Goal: Task Accomplishment & Management: Complete application form

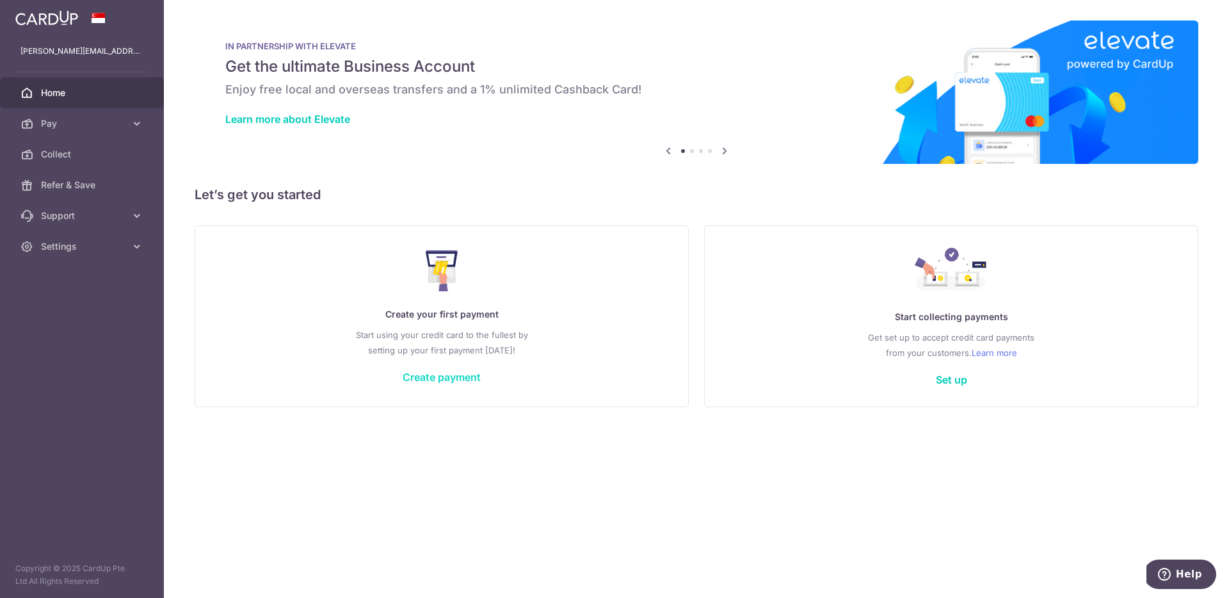
click at [438, 381] on link "Create payment" at bounding box center [441, 376] width 78 height 13
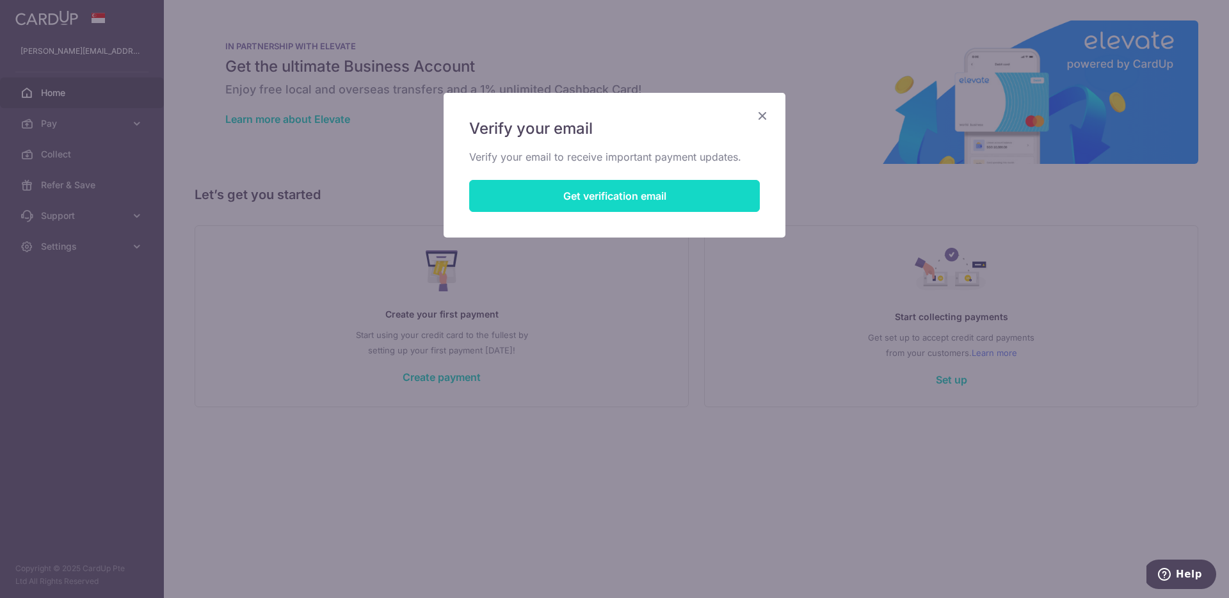
click at [541, 190] on button "Get verification email" at bounding box center [614, 196] width 291 height 32
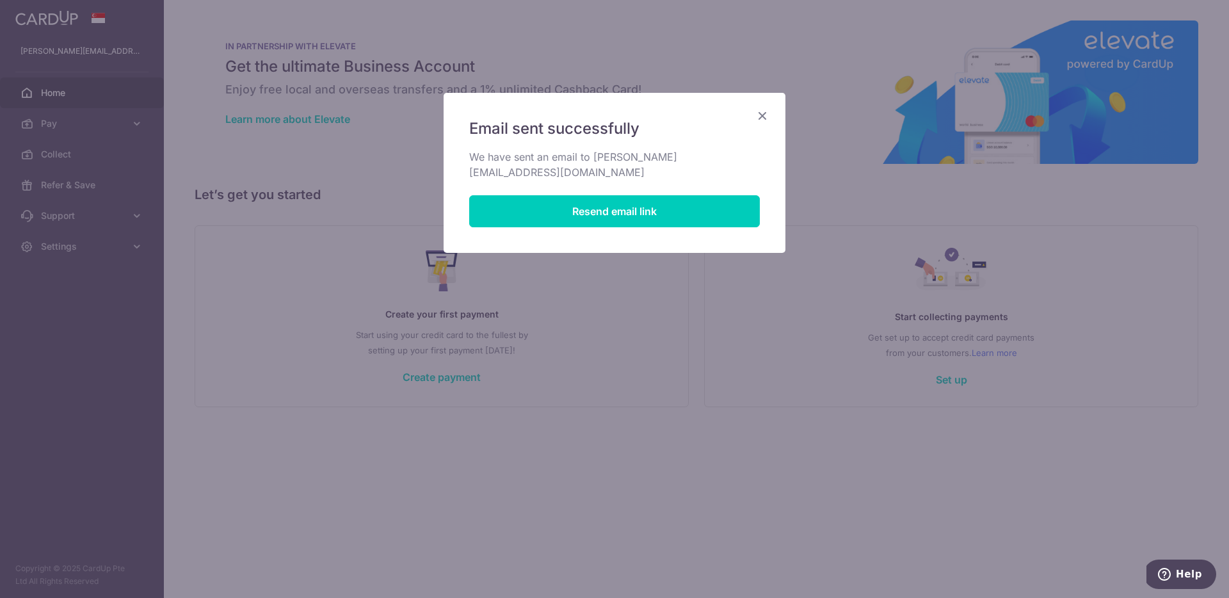
click at [358, 134] on div "Email sent successfully We have sent an email to matthias@betasiriusx.com Resen…" at bounding box center [614, 299] width 1229 height 598
click at [758, 115] on icon "Close" at bounding box center [761, 116] width 15 height 16
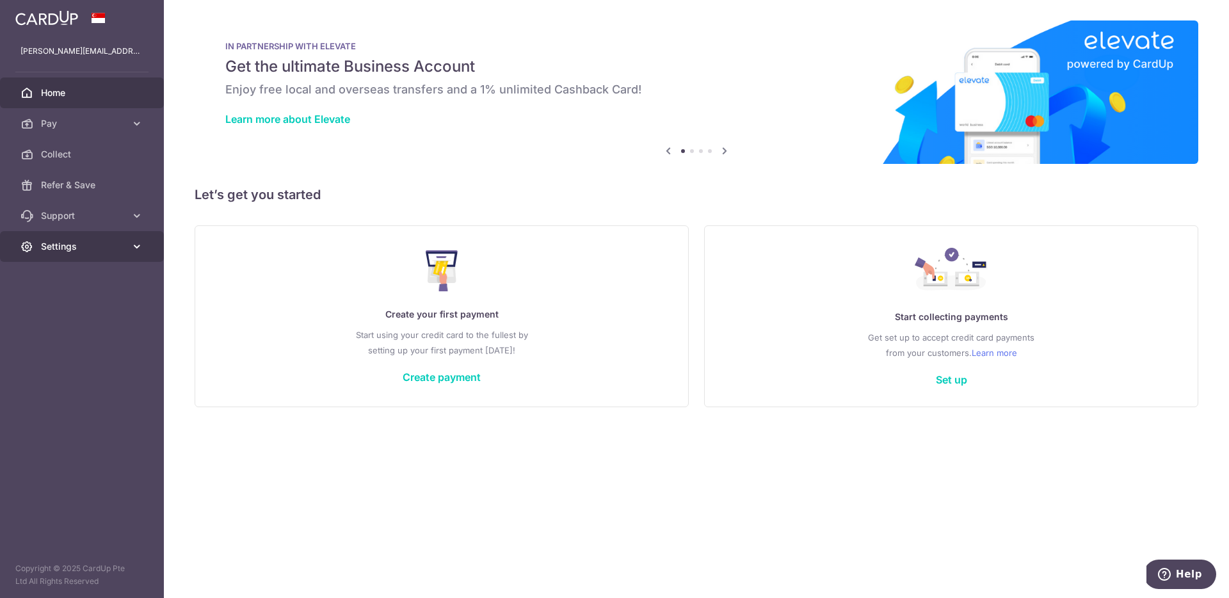
click at [105, 244] on span "Settings" at bounding box center [83, 246] width 84 height 13
click at [93, 285] on link "Account" at bounding box center [82, 277] width 164 height 31
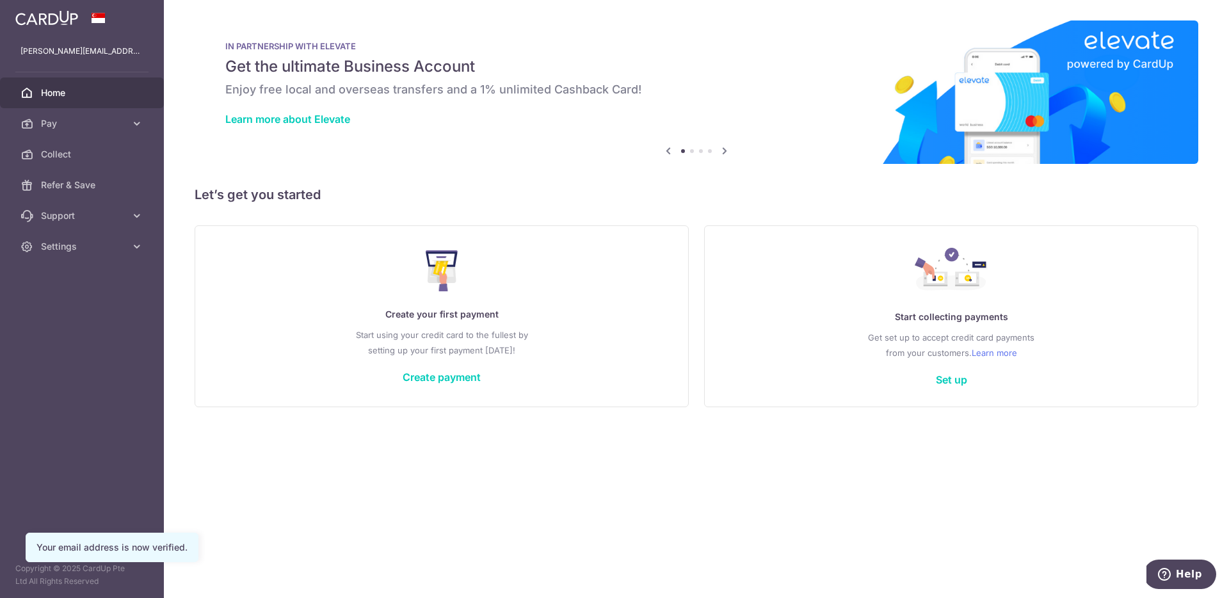
click at [395, 385] on div "Create your first payment Start using your credit card to the fullest by settin…" at bounding box center [442, 316] width 462 height 152
click at [424, 383] on link "Create payment" at bounding box center [441, 376] width 78 height 13
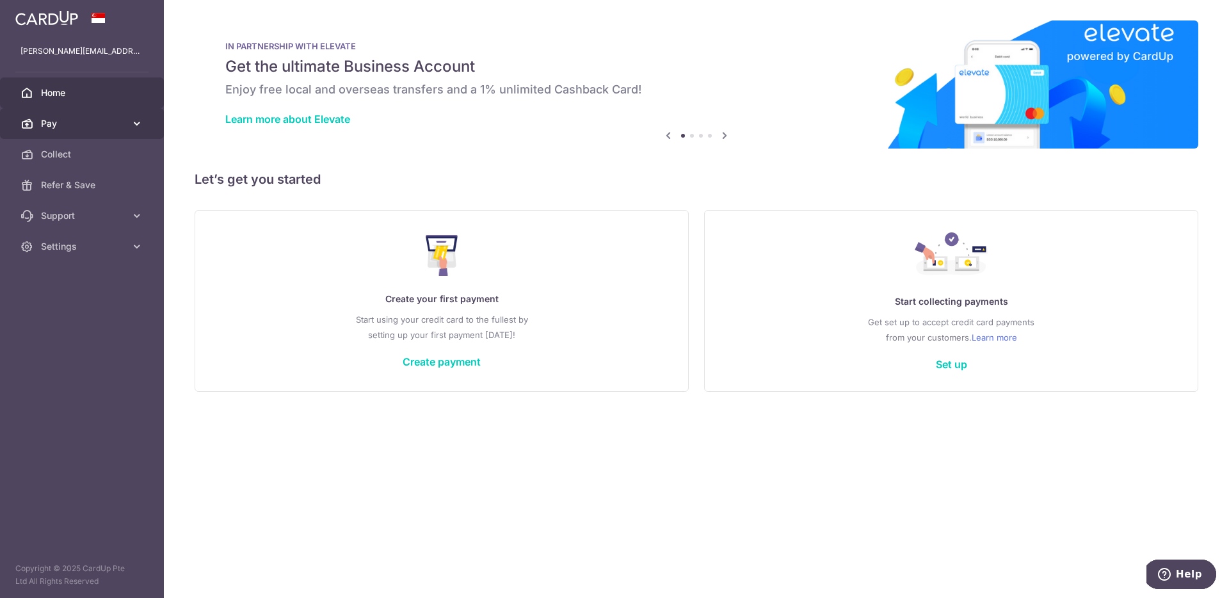
click at [56, 134] on link "Pay" at bounding box center [82, 123] width 164 height 31
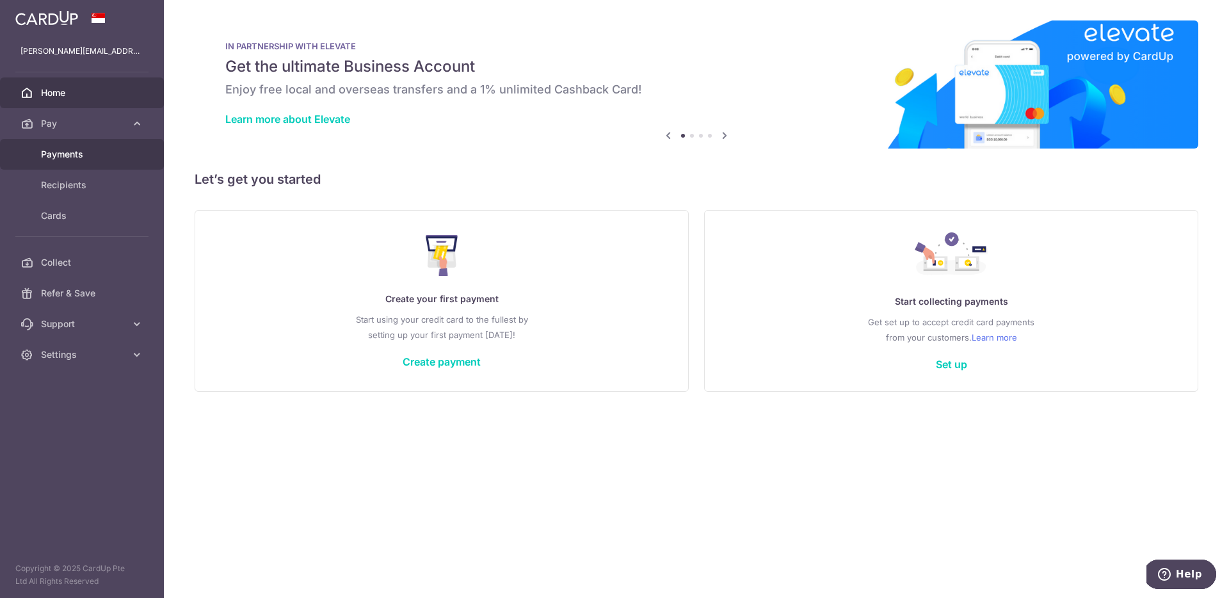
click at [56, 163] on link "Payments" at bounding box center [82, 154] width 164 height 31
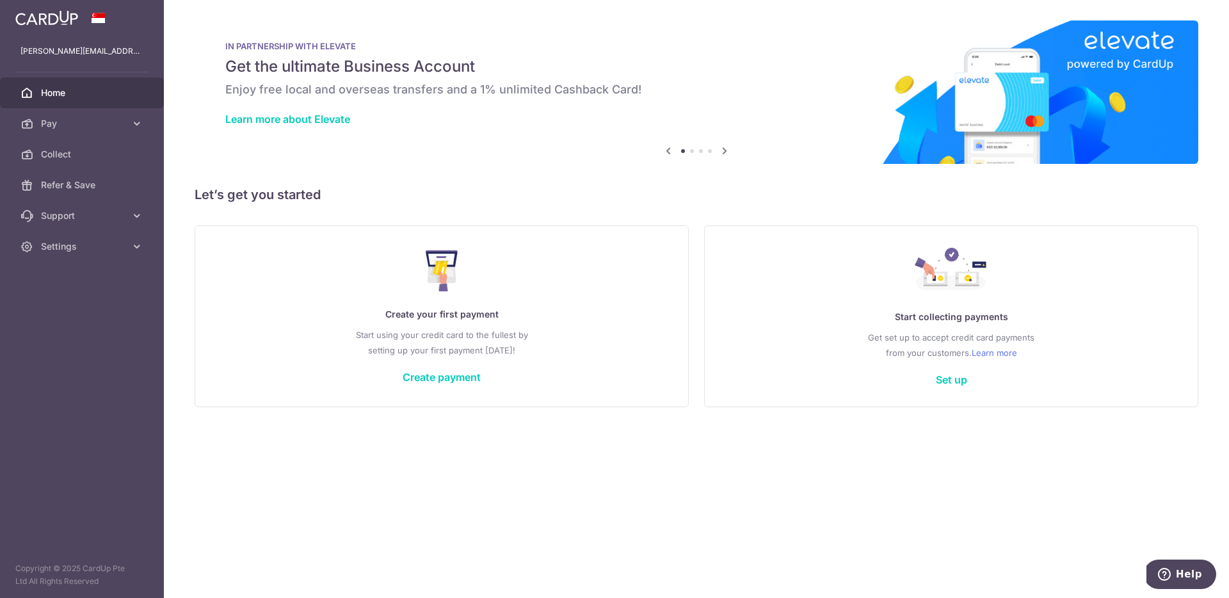
click at [50, 26] on link at bounding box center [46, 16] width 73 height 23
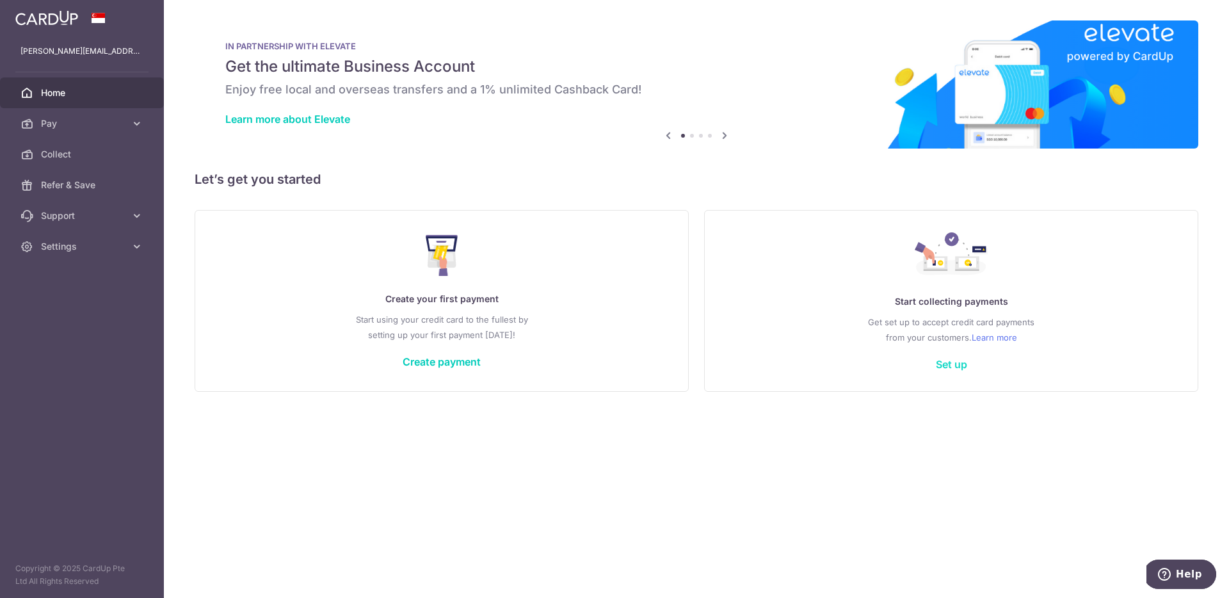
click at [956, 365] on link "Set up" at bounding box center [951, 364] width 31 height 13
click at [420, 367] on link "Create payment" at bounding box center [441, 361] width 78 height 13
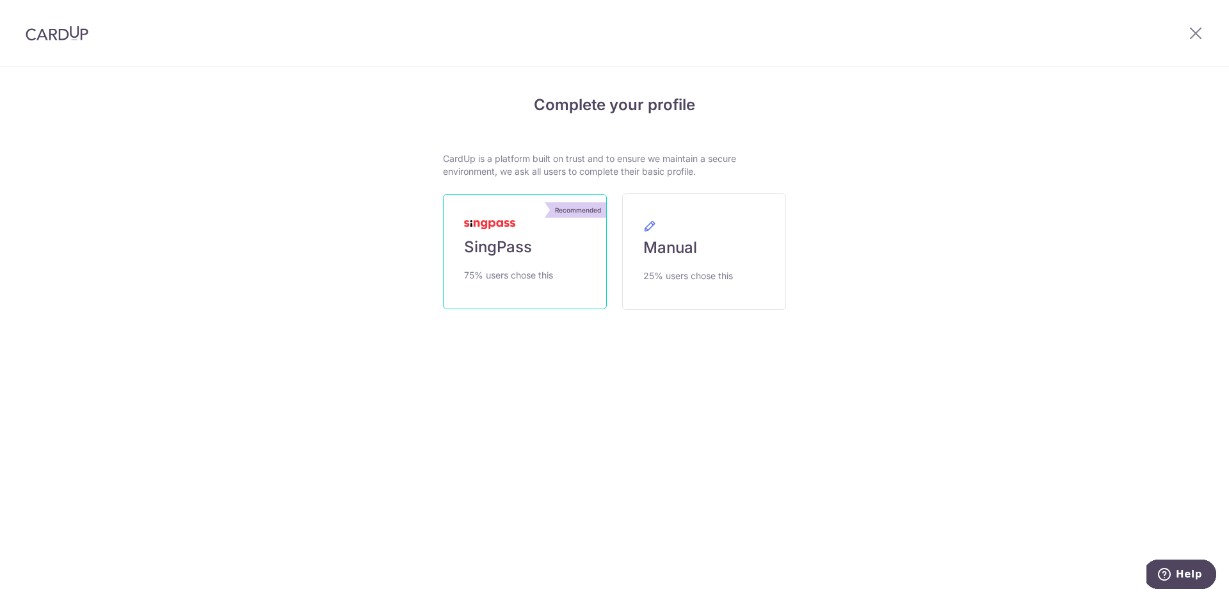
click at [560, 269] on link "Recommended SingPass 75% users chose this" at bounding box center [525, 251] width 164 height 115
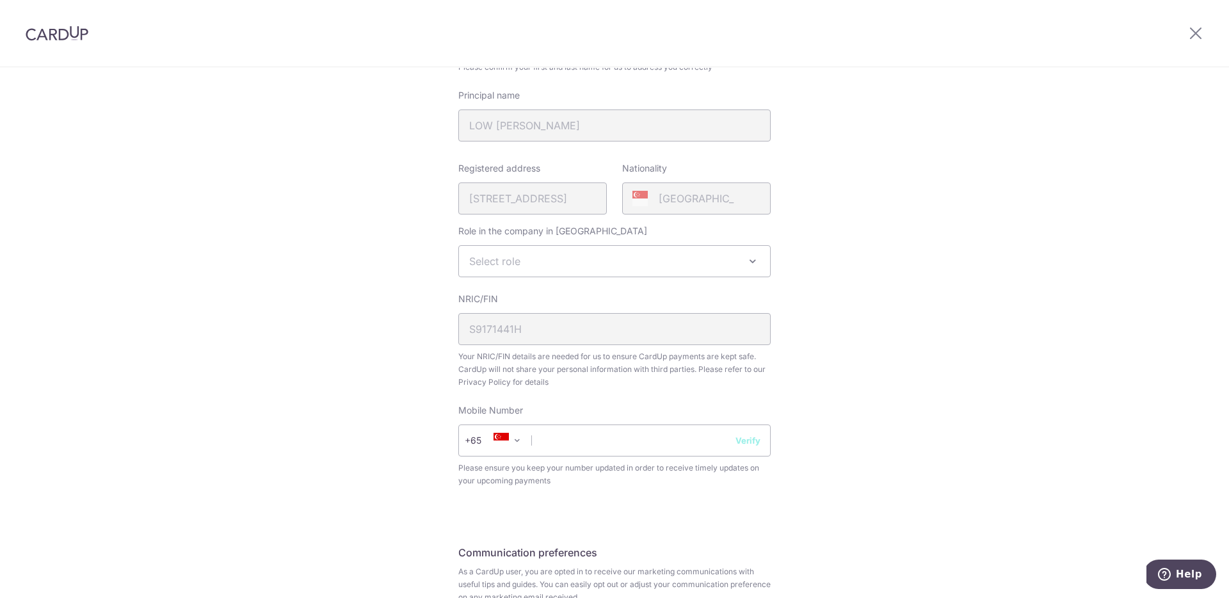
scroll to position [243, 0]
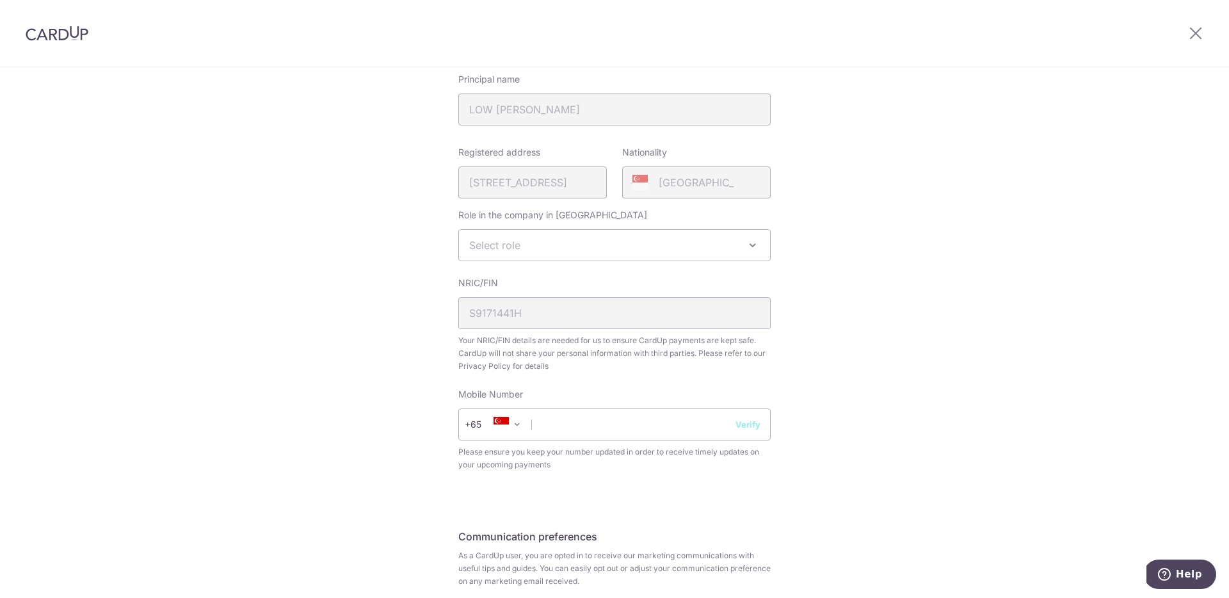
click at [678, 257] on span "Select role" at bounding box center [614, 245] width 311 height 31
select select "director"
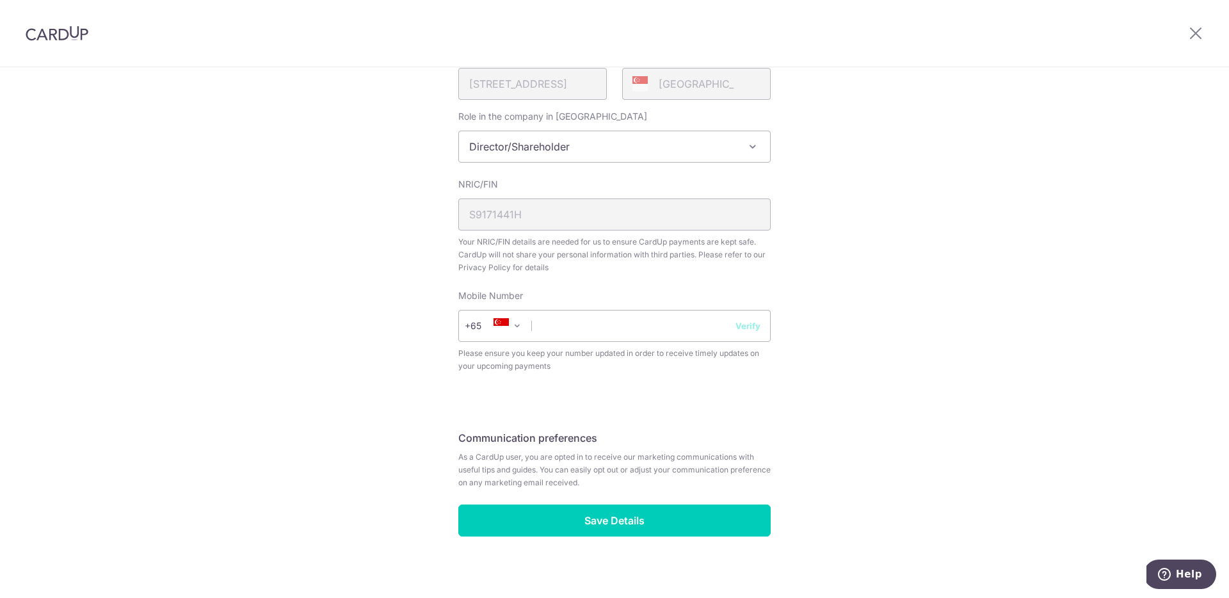
scroll to position [344, 0]
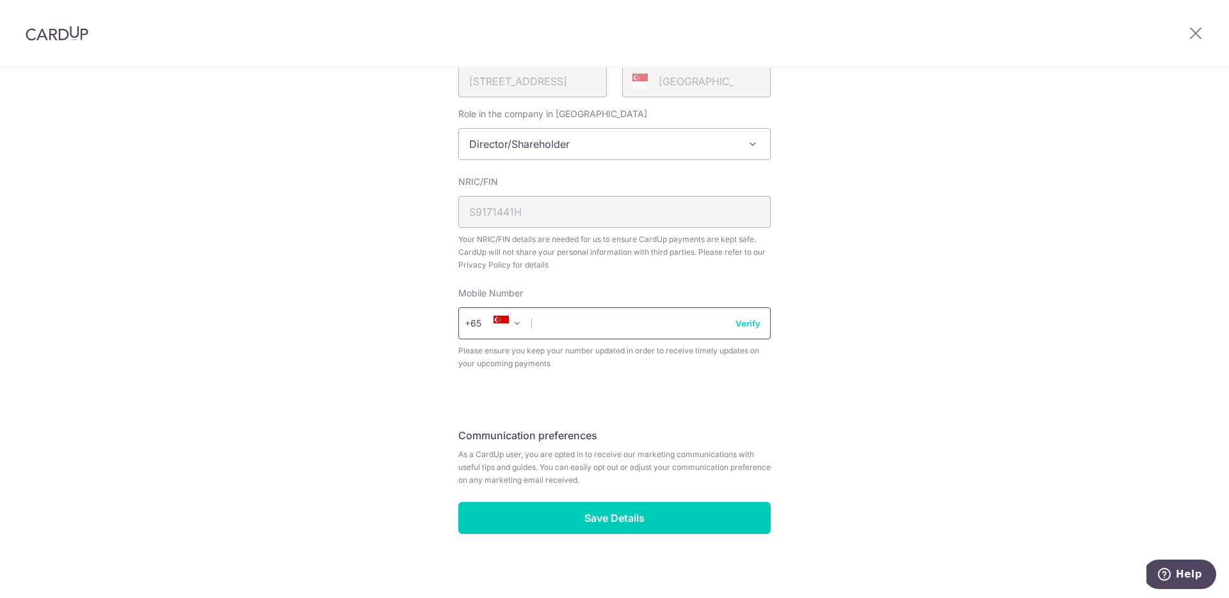
click at [715, 319] on input "text" at bounding box center [614, 323] width 312 height 32
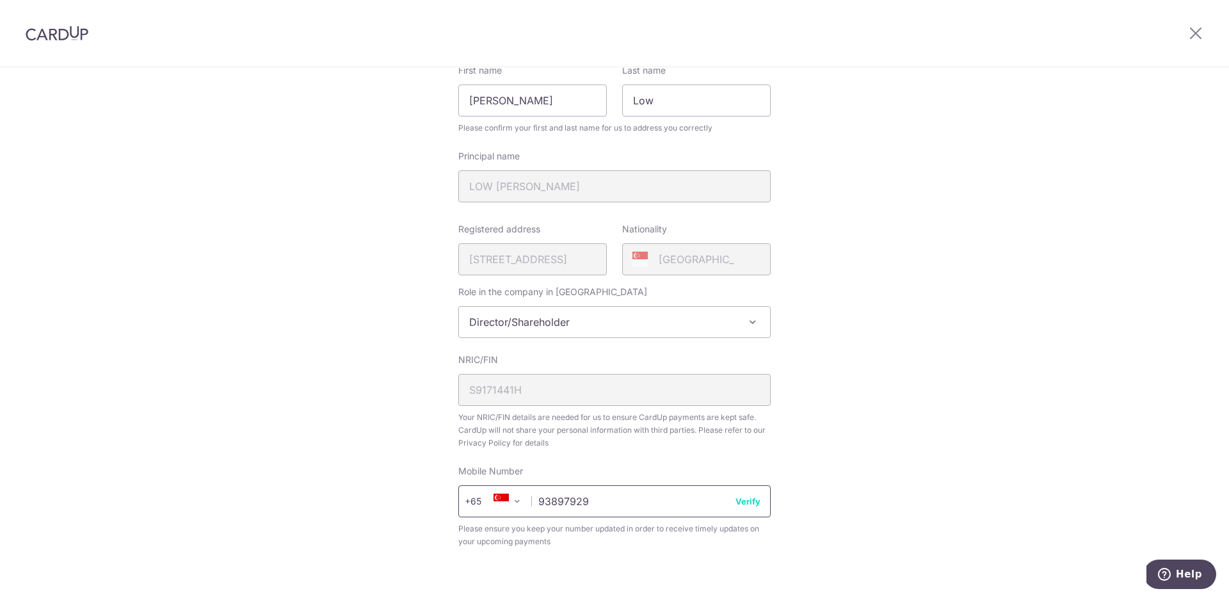
scroll to position [335, 0]
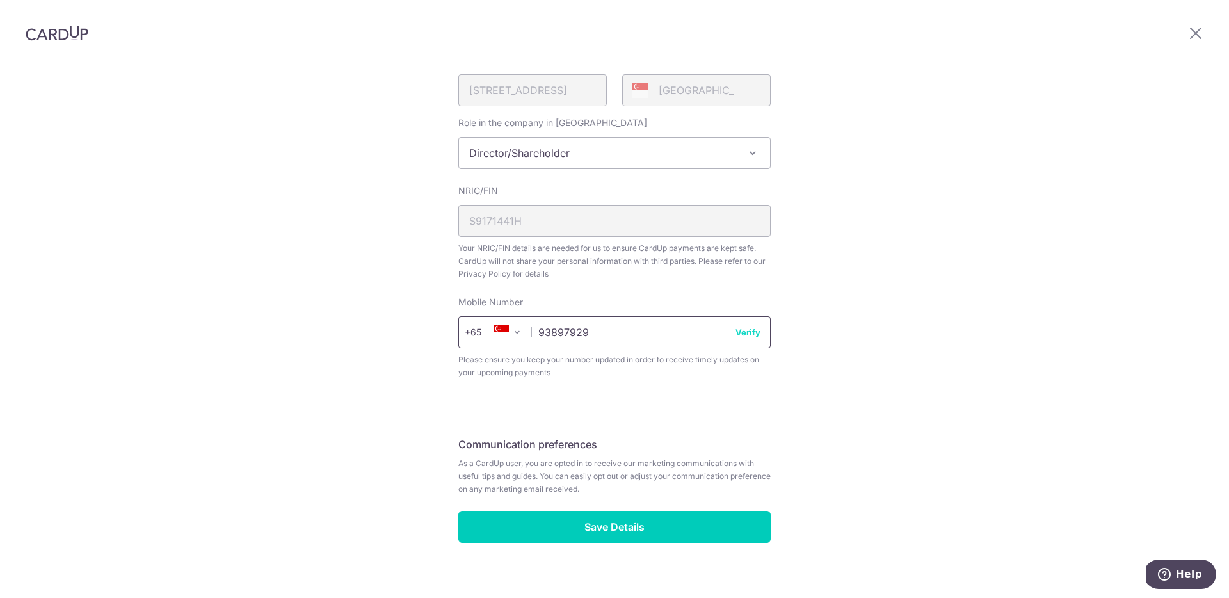
type input "93897929"
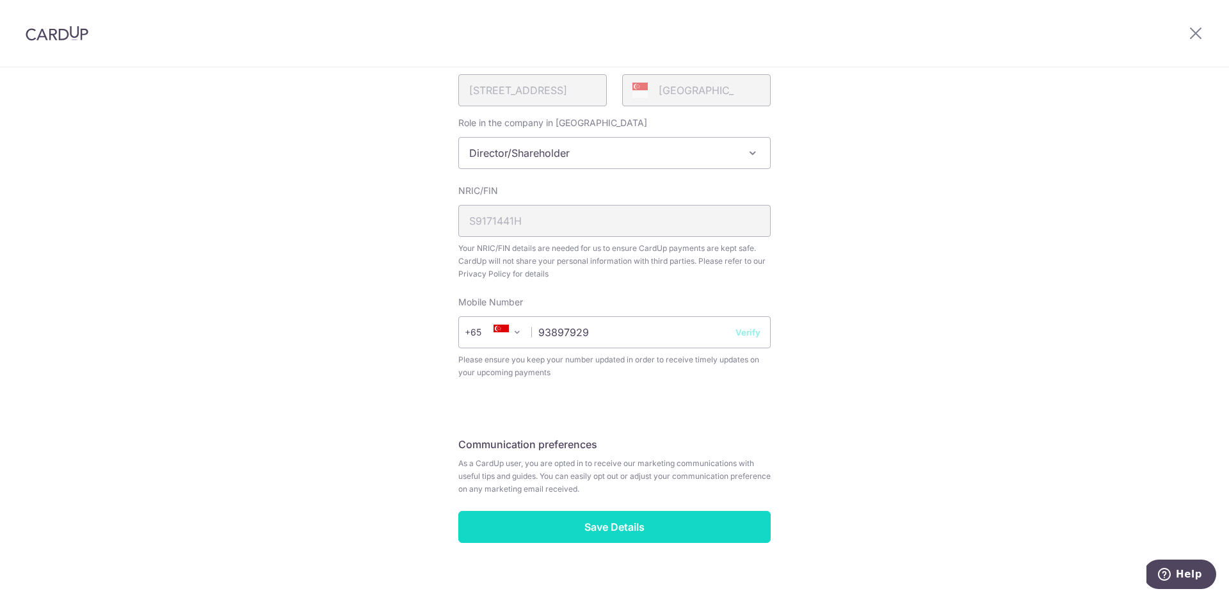
click at [564, 516] on input "Save Details" at bounding box center [614, 527] width 312 height 32
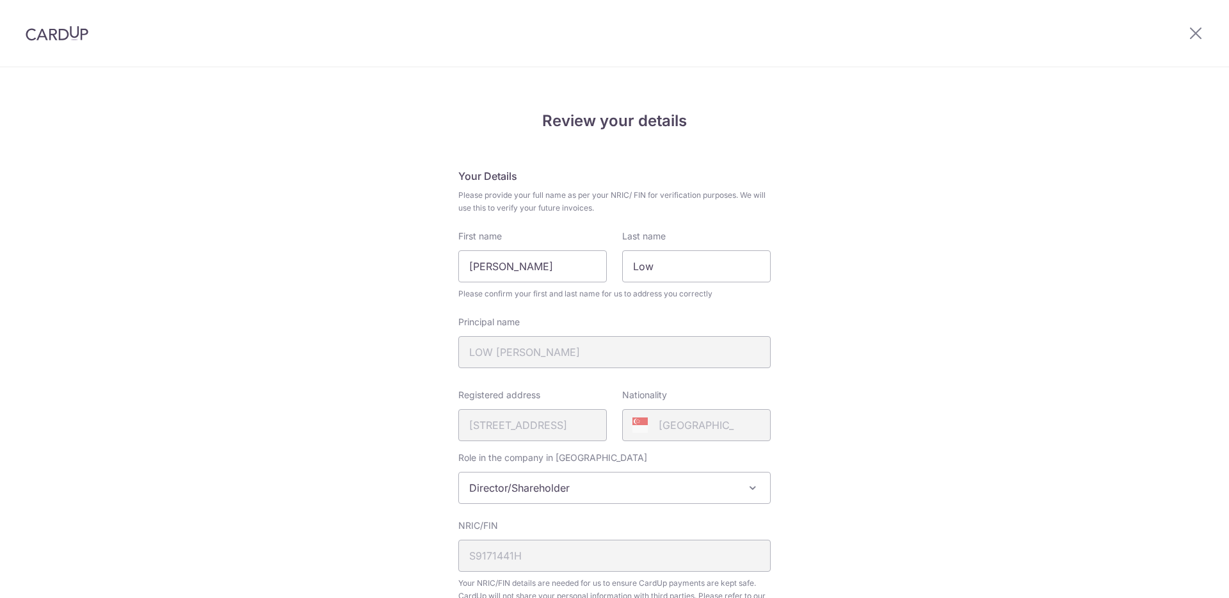
scroll to position [368, 0]
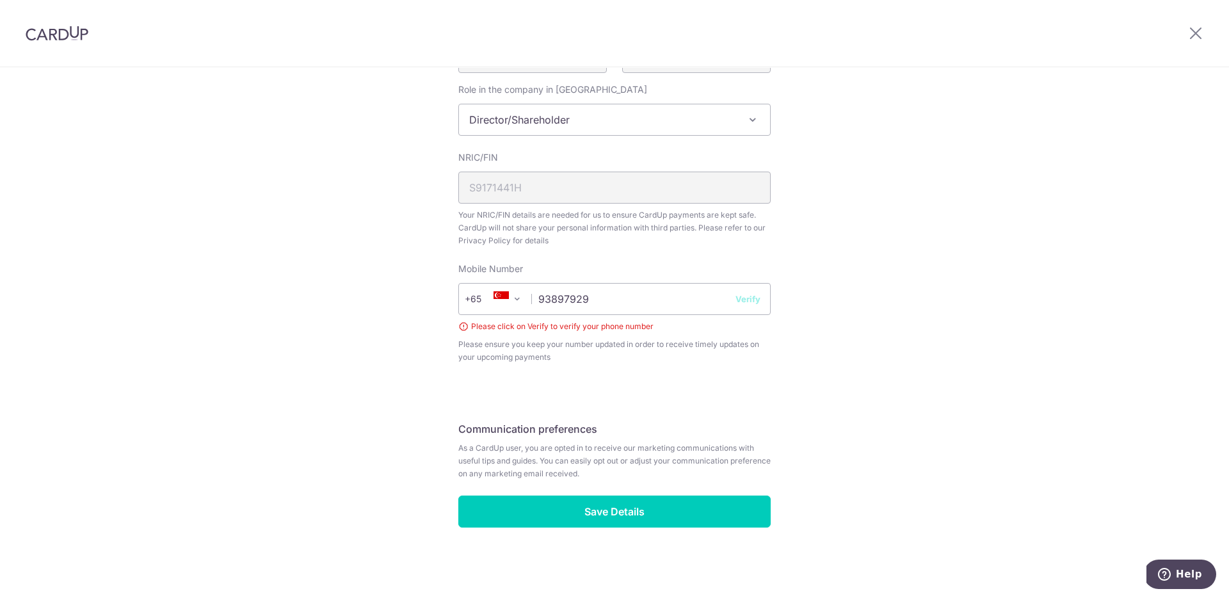
click at [751, 299] on button "Verify" at bounding box center [747, 298] width 25 height 13
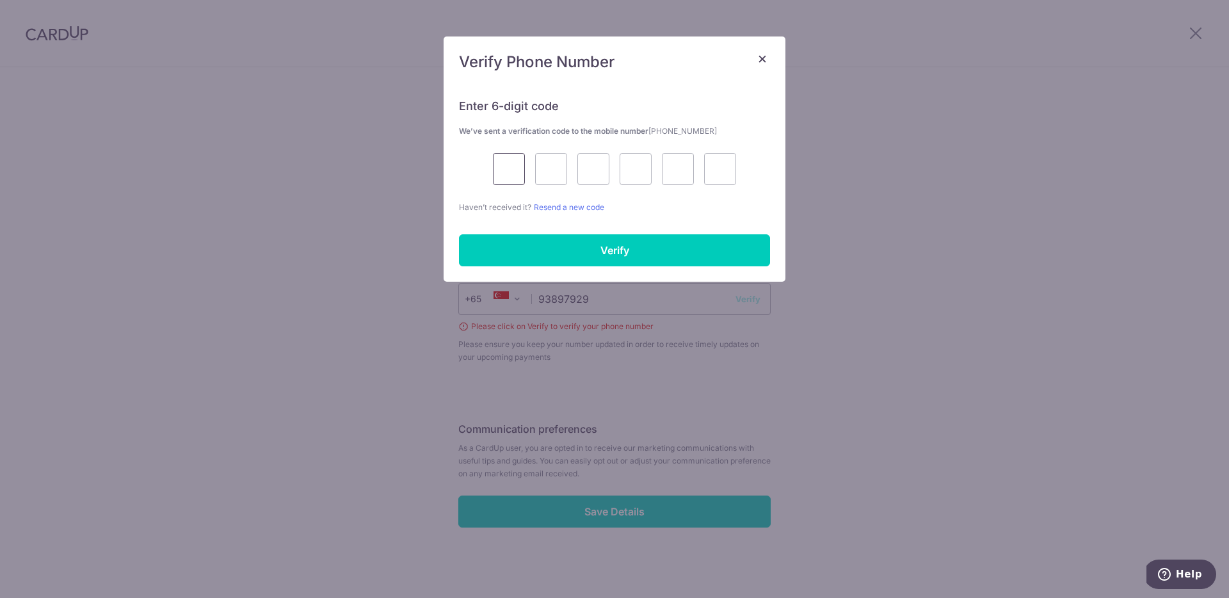
click at [505, 164] on input "text" at bounding box center [509, 169] width 32 height 32
type input "9"
type input "8"
type input "9"
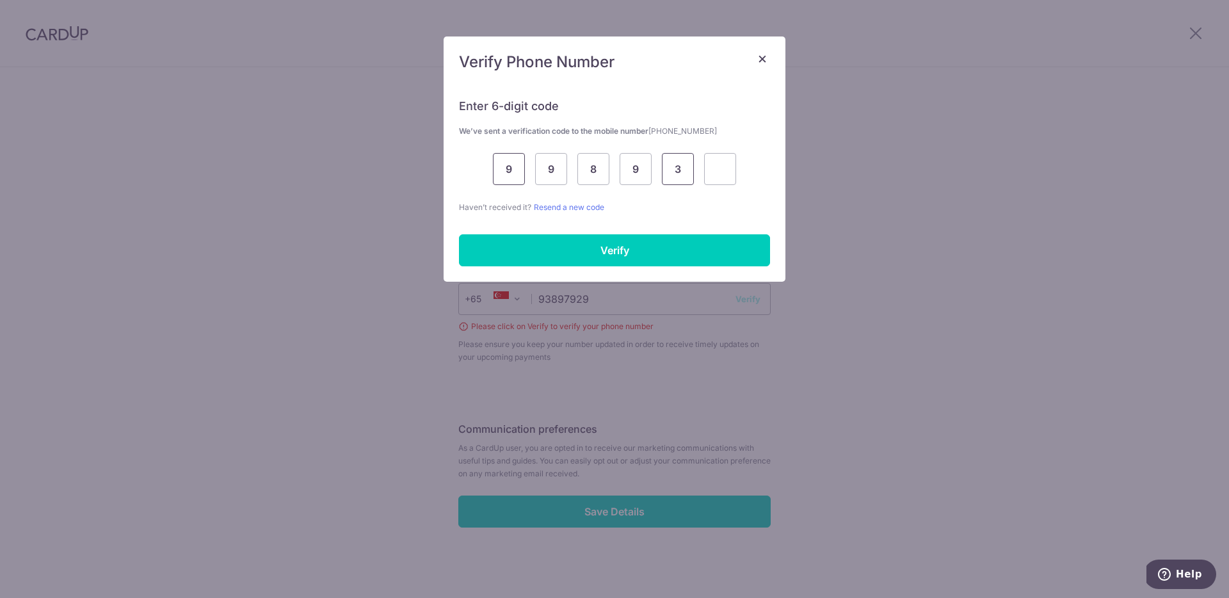
type input "3"
type input "0"
type input "3"
click at [520, 230] on div "Enter 6-digit code We’ve sent a verification code to the mobile number +6593897…" at bounding box center [614, 182] width 342 height 198
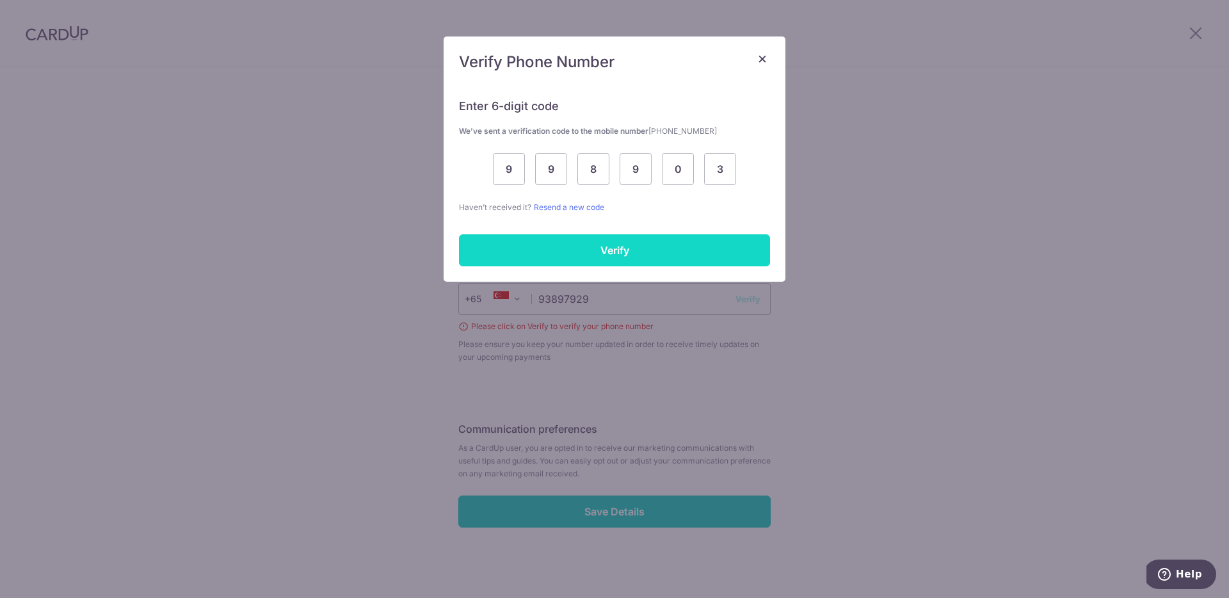
click at [511, 245] on input "Verify" at bounding box center [614, 250] width 311 height 32
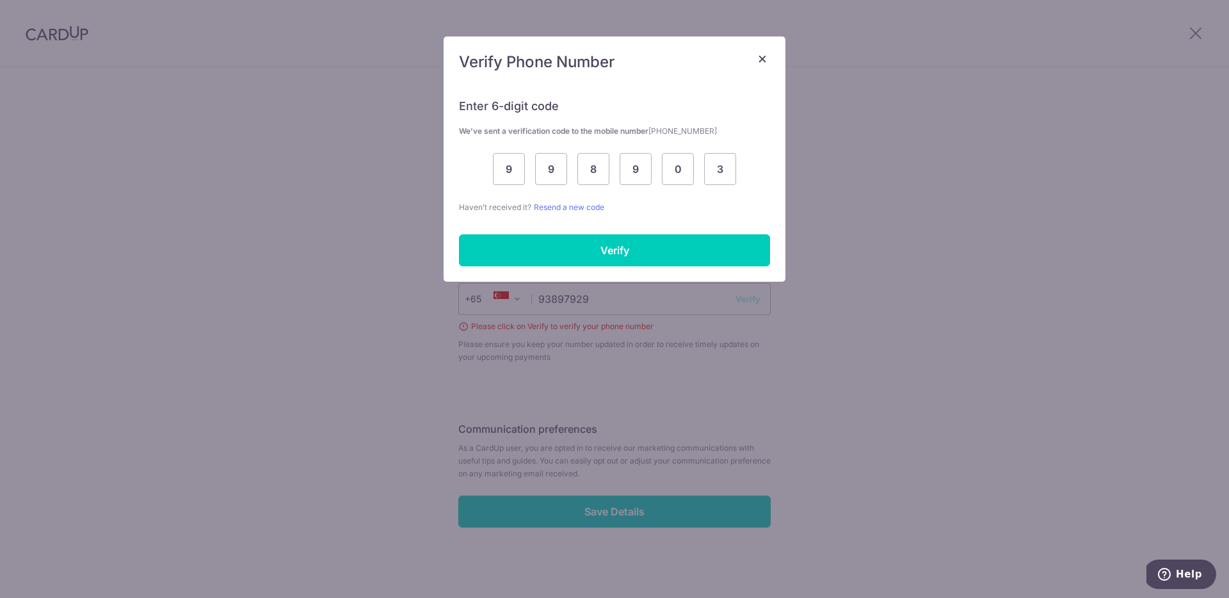
scroll to position [350, 0]
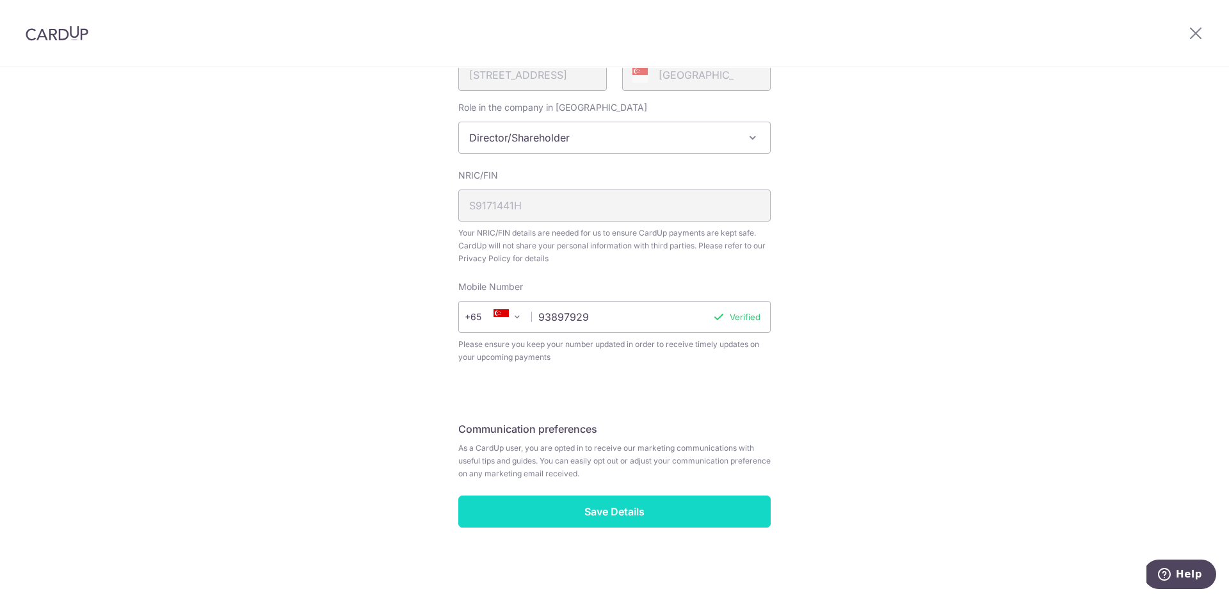
click at [516, 508] on input "Save Details" at bounding box center [614, 511] width 312 height 32
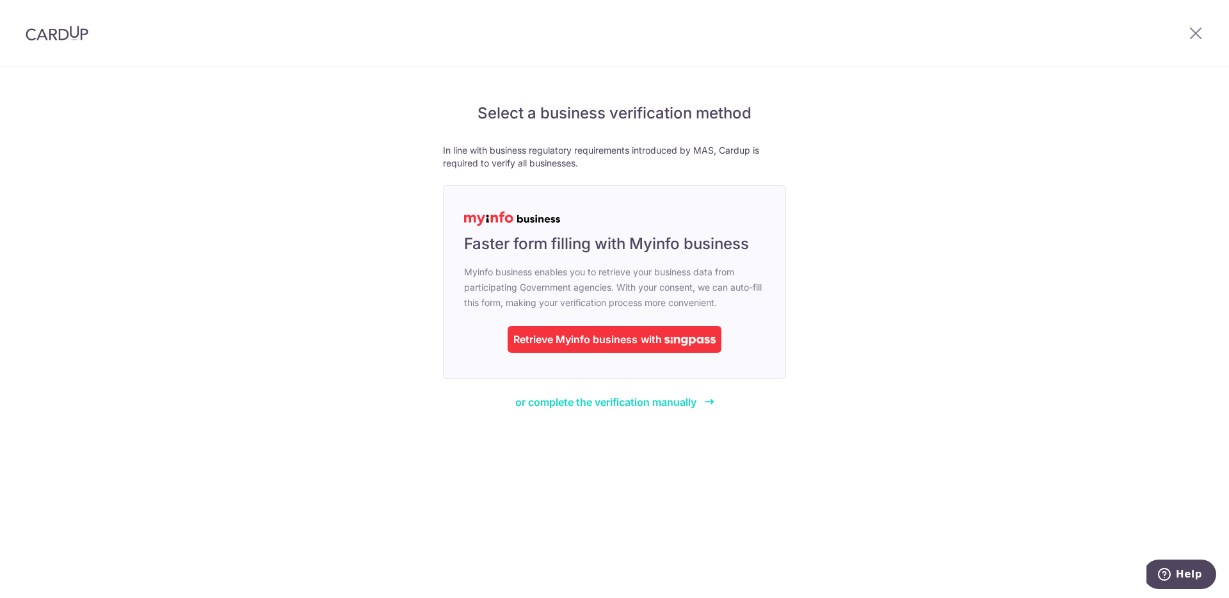
click at [658, 397] on span "or complete the verification manually" at bounding box center [605, 401] width 181 height 13
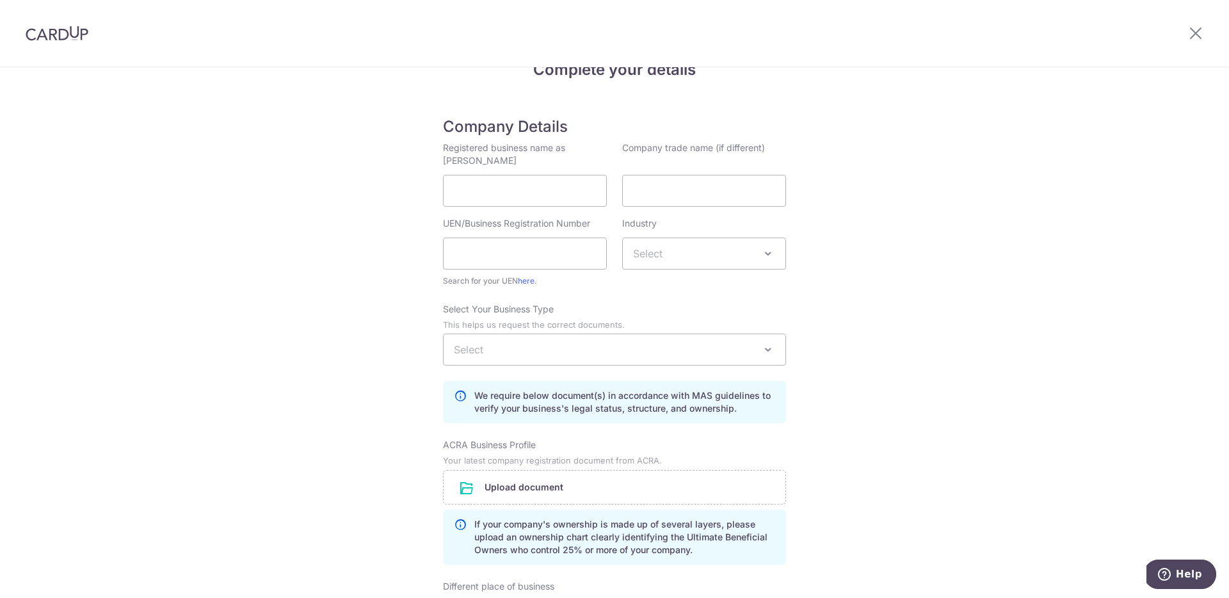
scroll to position [13, 0]
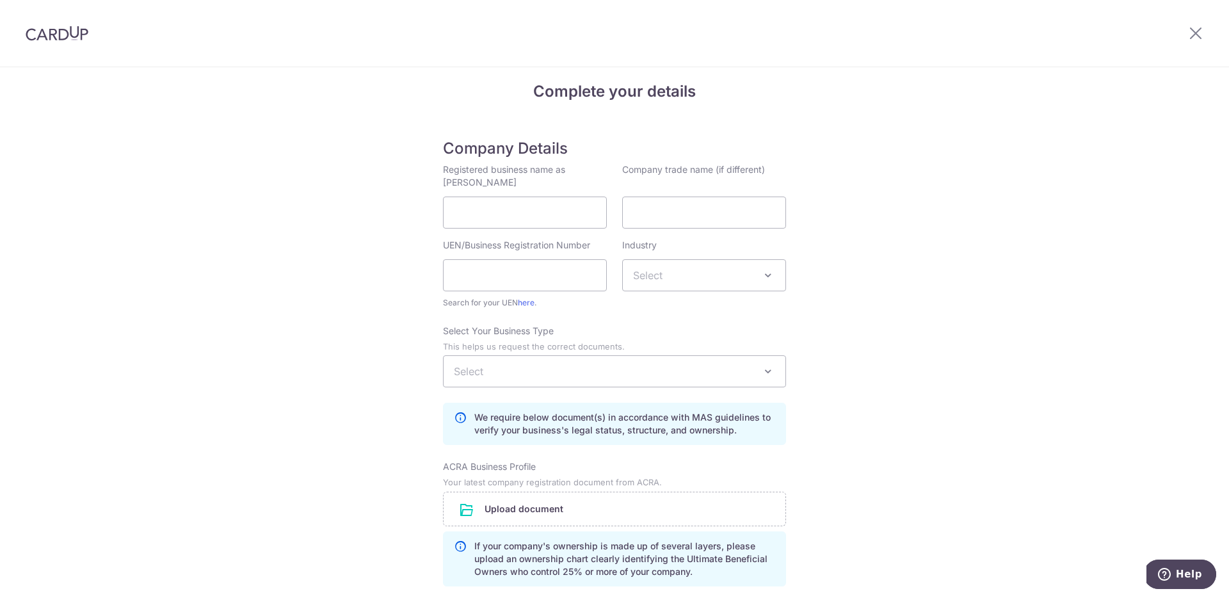
click at [1042, 196] on div "Complete your details Company Details Registered business name as per ACRA Comp…" at bounding box center [614, 573] width 1229 height 1039
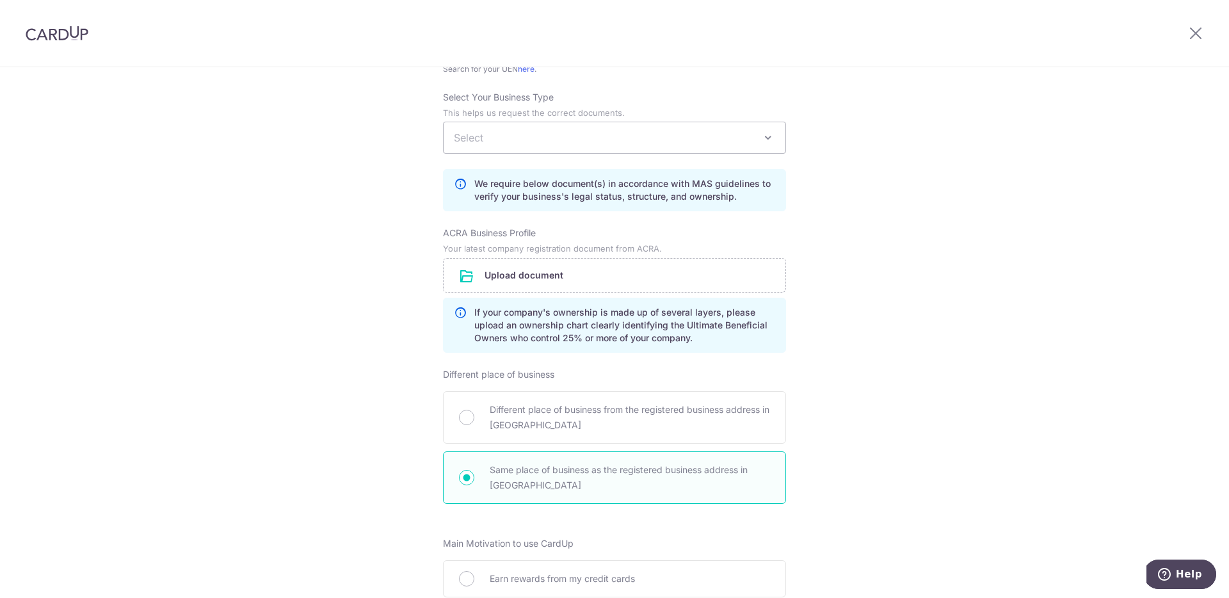
scroll to position [0, 0]
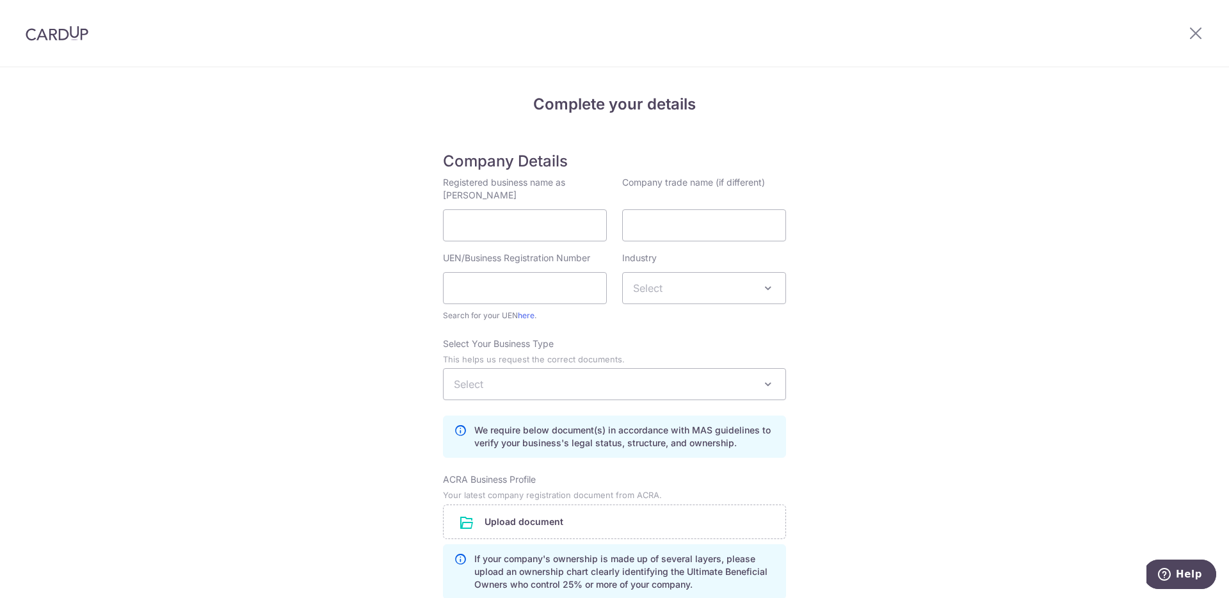
click at [1203, 33] on div at bounding box center [1195, 33] width 67 height 67
click at [1192, 32] on icon at bounding box center [1195, 33] width 15 height 16
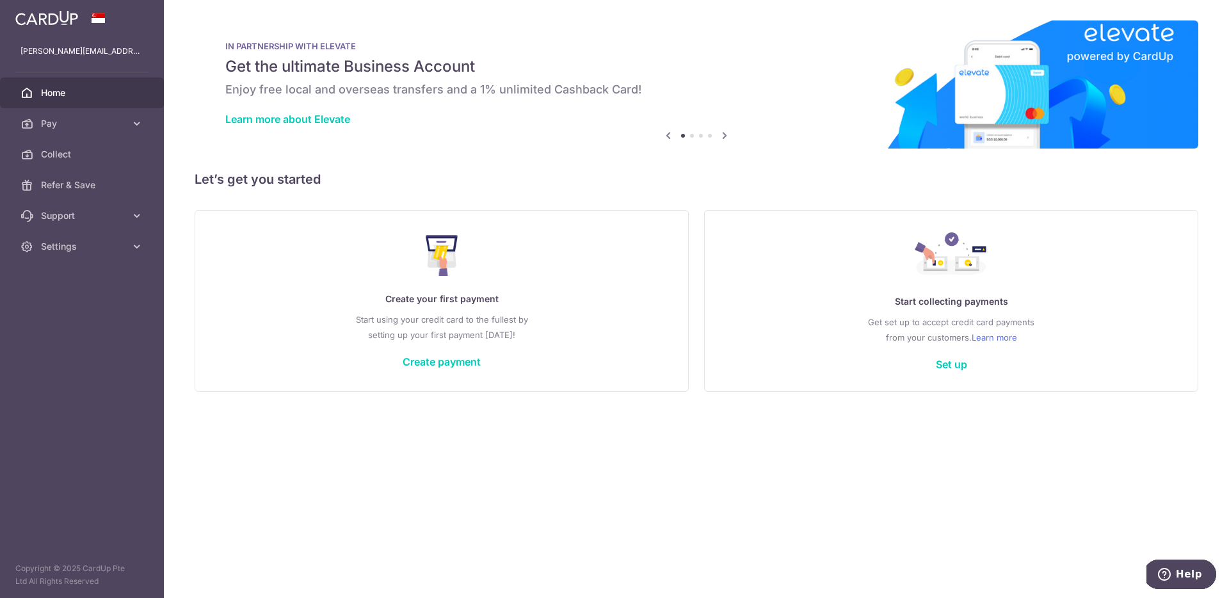
click at [496, 323] on p "Start using your credit card to the fullest by setting up your first payment to…" at bounding box center [442, 327] width 442 height 31
click at [468, 346] on div "Create your first payment Start using your credit card to the fullest by settin…" at bounding box center [442, 301] width 462 height 152
click at [457, 367] on link "Create payment" at bounding box center [441, 361] width 78 height 13
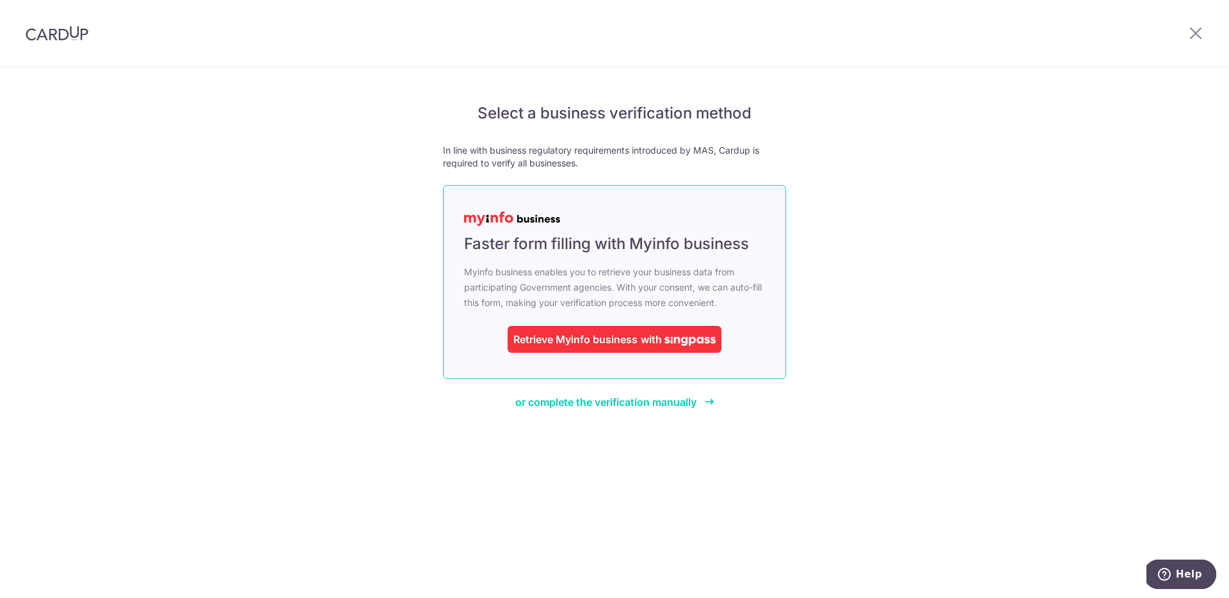
click at [556, 339] on div "Retrieve Myinfo business" at bounding box center [575, 338] width 124 height 15
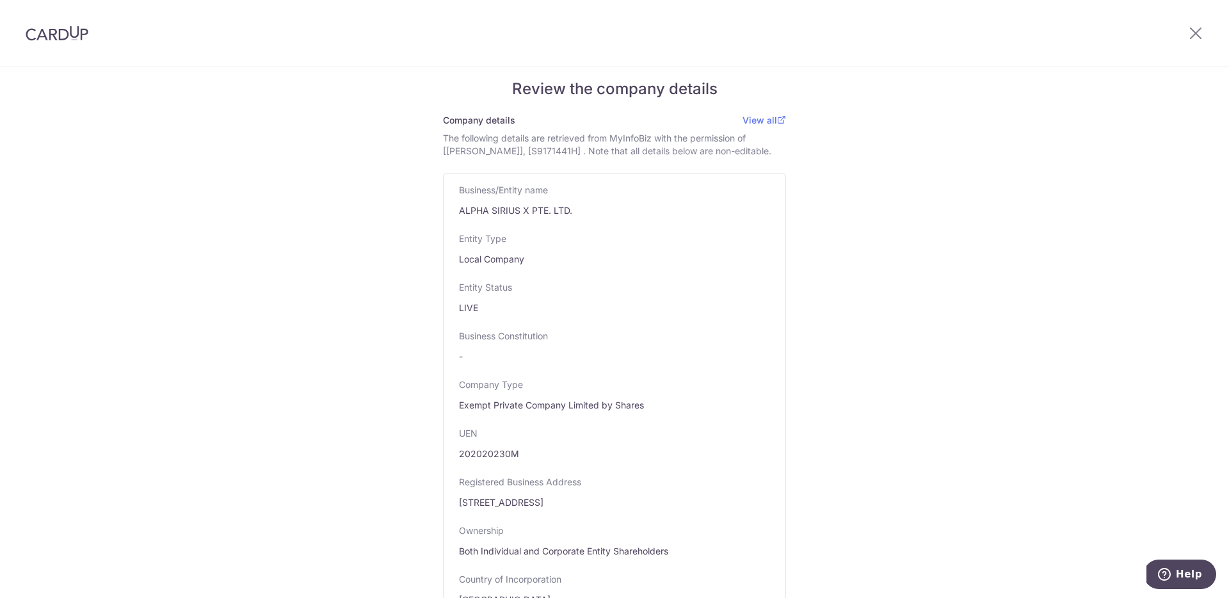
scroll to position [12, 0]
click at [756, 123] on span "View all" at bounding box center [764, 118] width 44 height 13
click at [770, 117] on link "View all" at bounding box center [764, 118] width 44 height 11
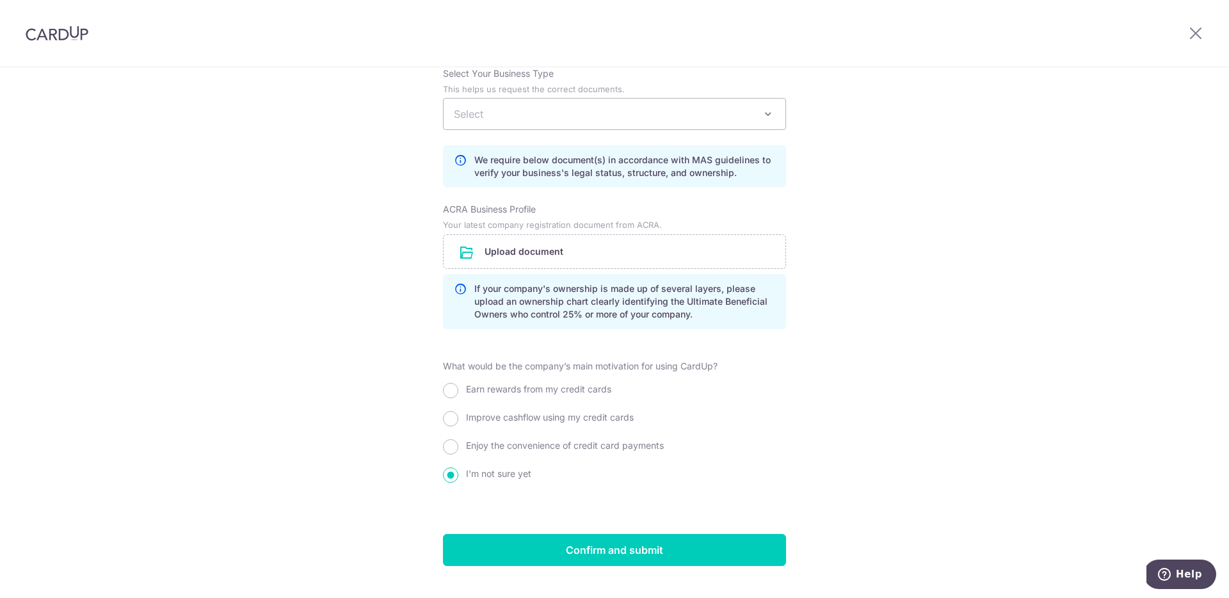
scroll to position [944, 0]
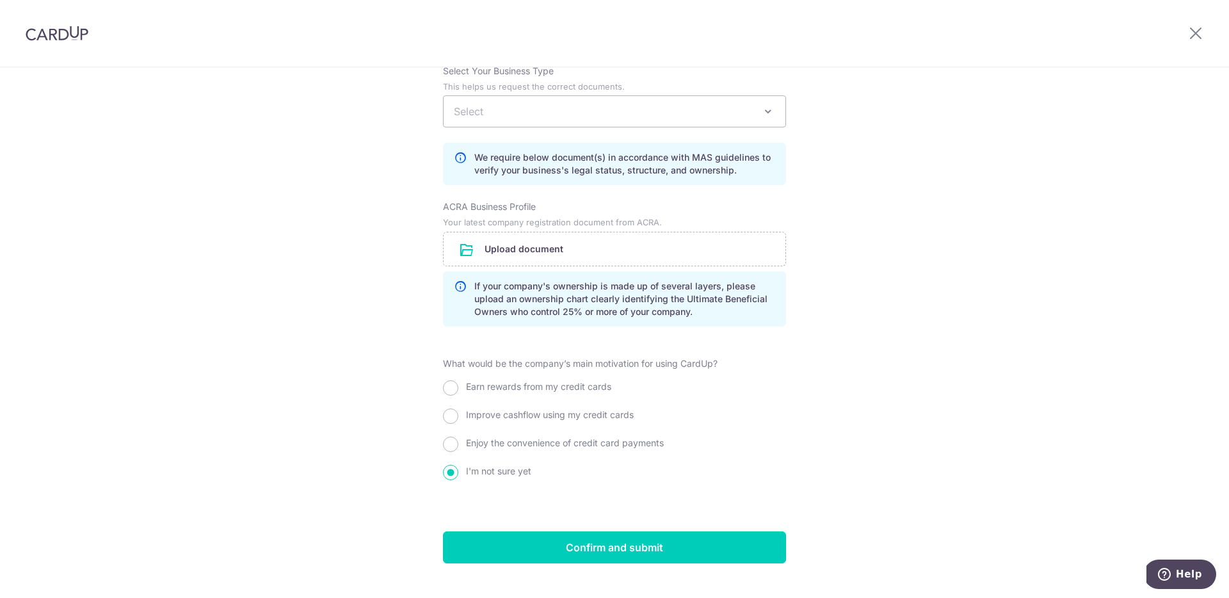
click at [488, 126] on span "Select" at bounding box center [614, 111] width 342 height 31
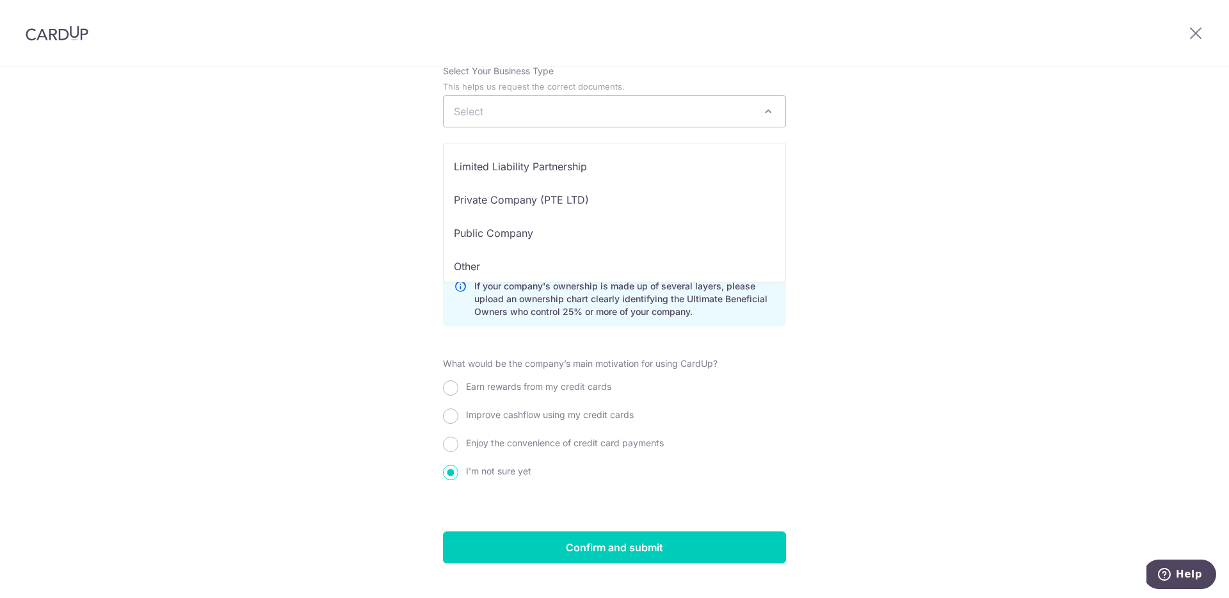
scroll to position [105, 0]
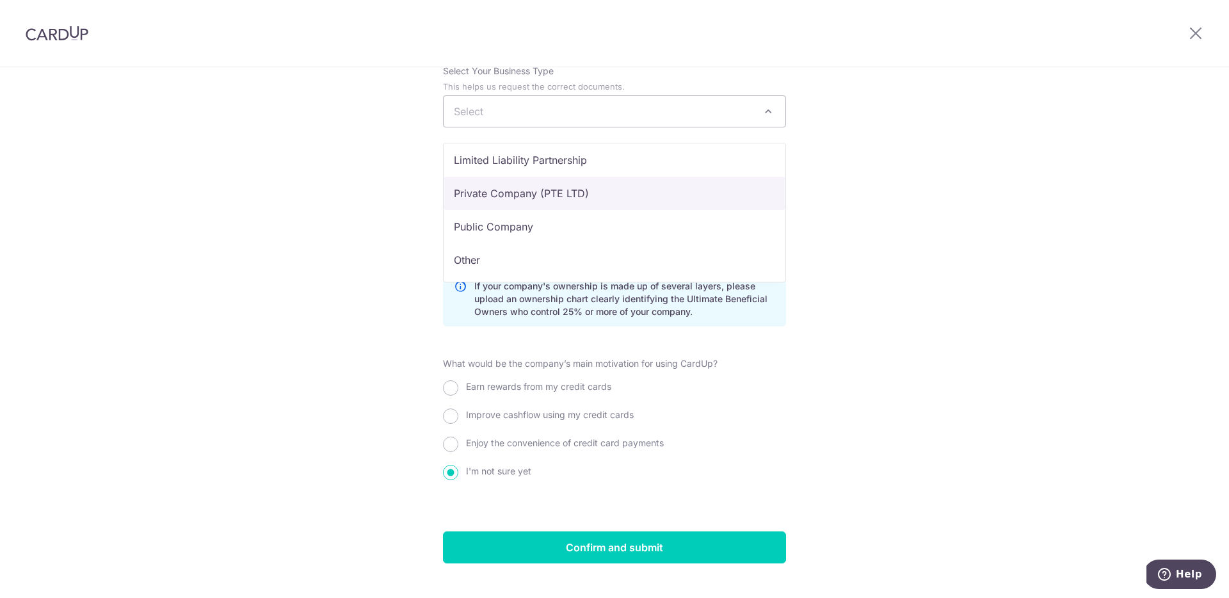
select select "Private Company (PTE LTD)"
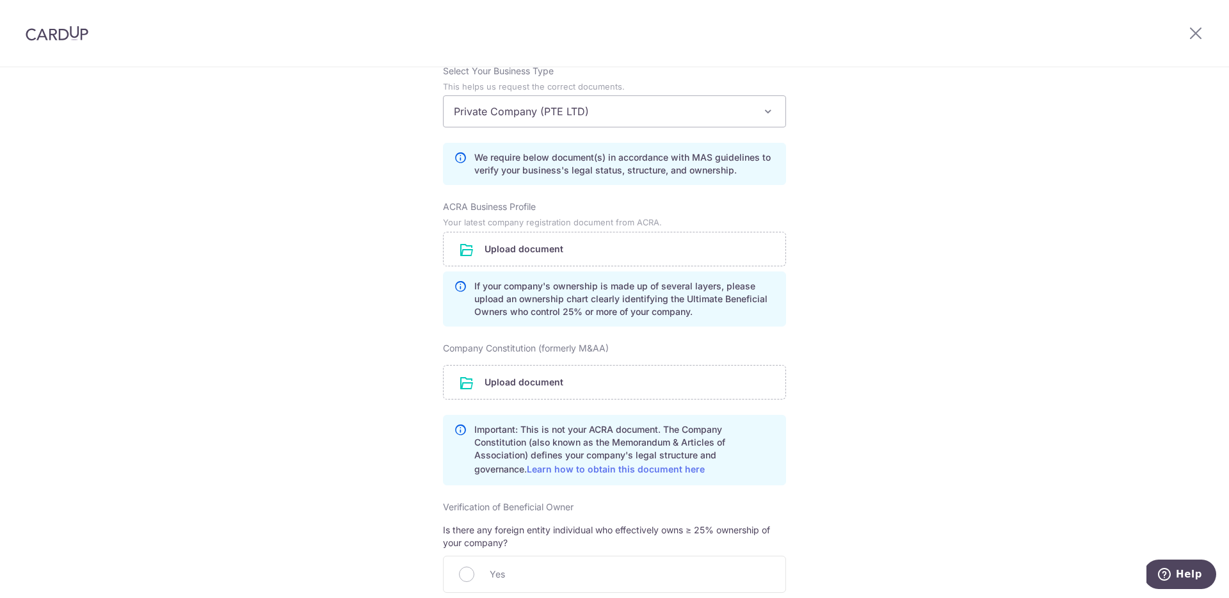
click at [403, 171] on div "Review the company details Company details View all The following details are r…" at bounding box center [614, 29] width 1229 height 1812
drag, startPoint x: 533, startPoint y: 374, endPoint x: 577, endPoint y: 426, distance: 68.2
click at [577, 426] on div "Company Constitution (formerly M&AA) Upload document Important: This is not you…" at bounding box center [614, 413] width 343 height 143
click at [402, 427] on div "Review the company details Company details View all The following details are r…" at bounding box center [614, 29] width 1229 height 1812
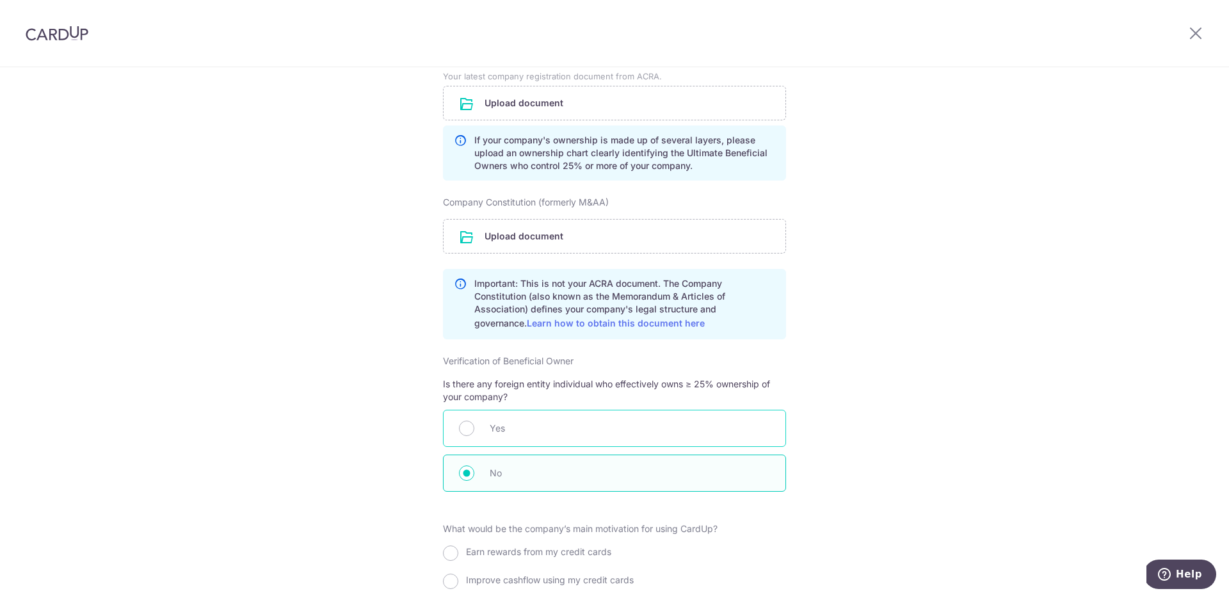
scroll to position [1094, 0]
click at [480, 442] on div "Yes" at bounding box center [614, 424] width 343 height 37
radio input "true"
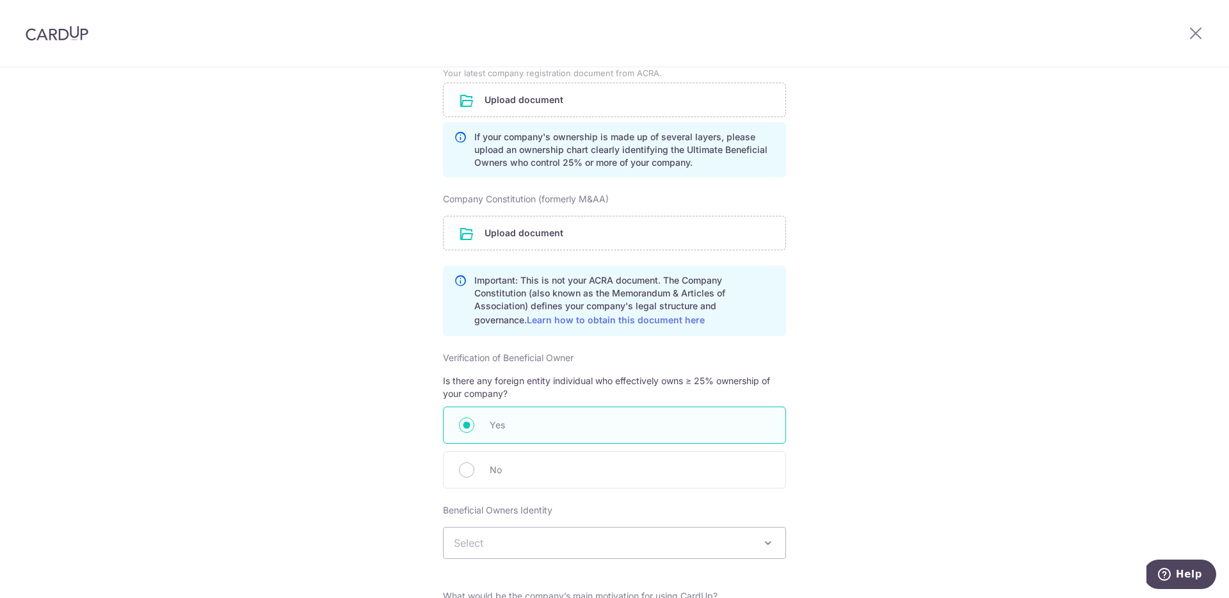
scroll to position [1304, 0]
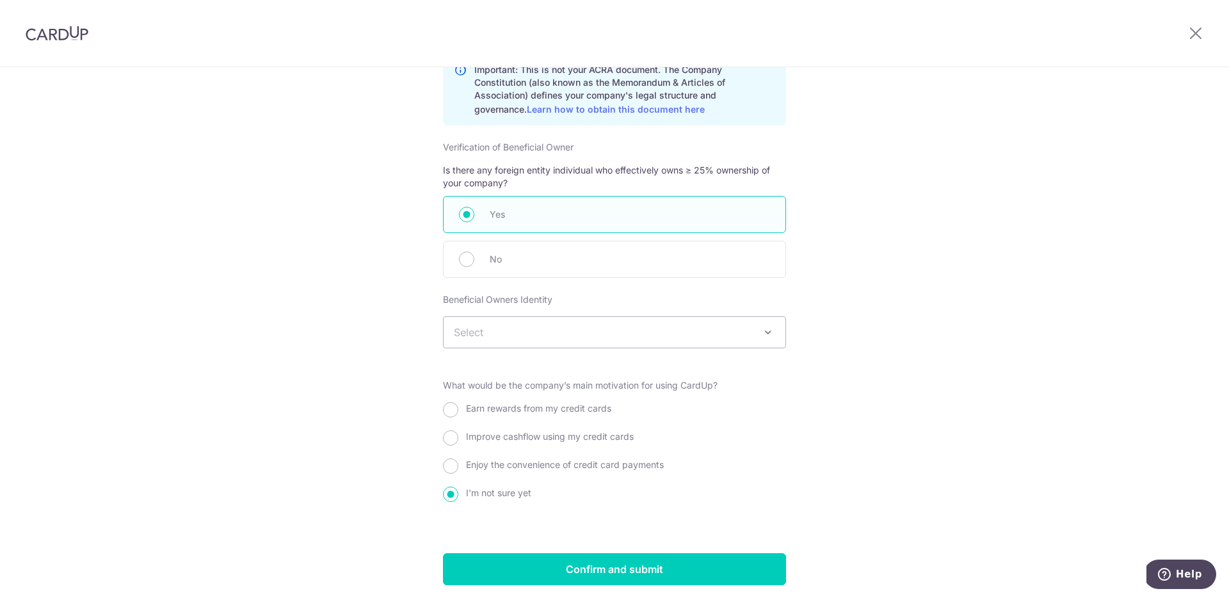
click at [507, 340] on span "Select" at bounding box center [614, 332] width 342 height 31
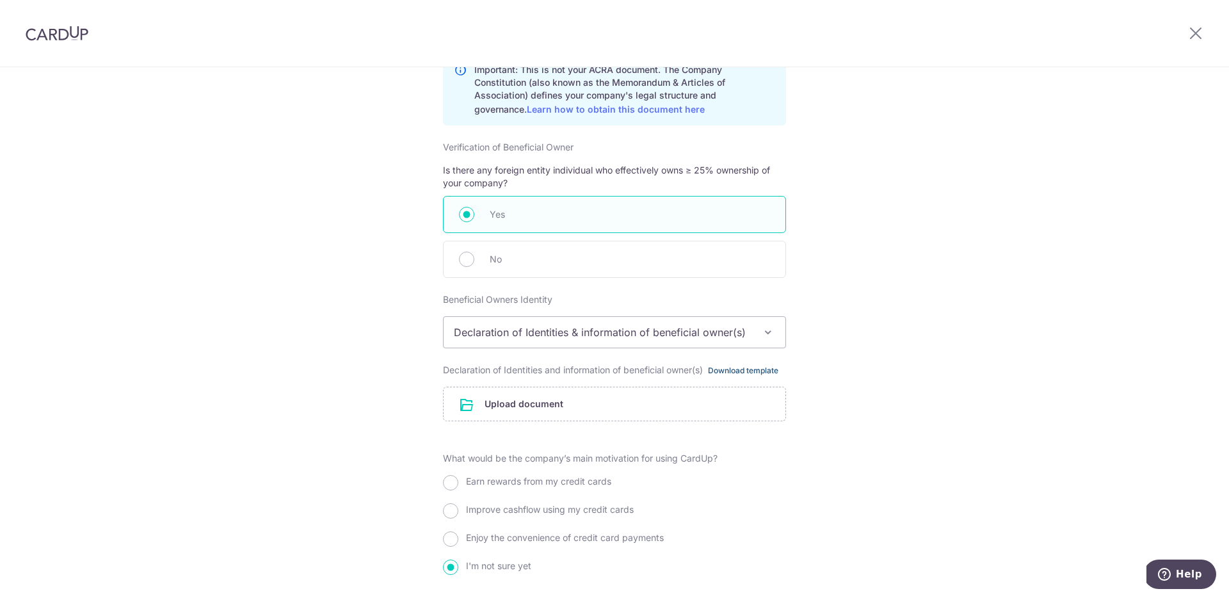
click at [734, 376] on link "Download template" at bounding box center [743, 370] width 70 height 10
click at [594, 339] on span "Declaration of Identities & information of beneficial owner(s)" at bounding box center [614, 332] width 342 height 31
click at [599, 341] on span "IDs of beneficial owner(s)" at bounding box center [614, 332] width 342 height 31
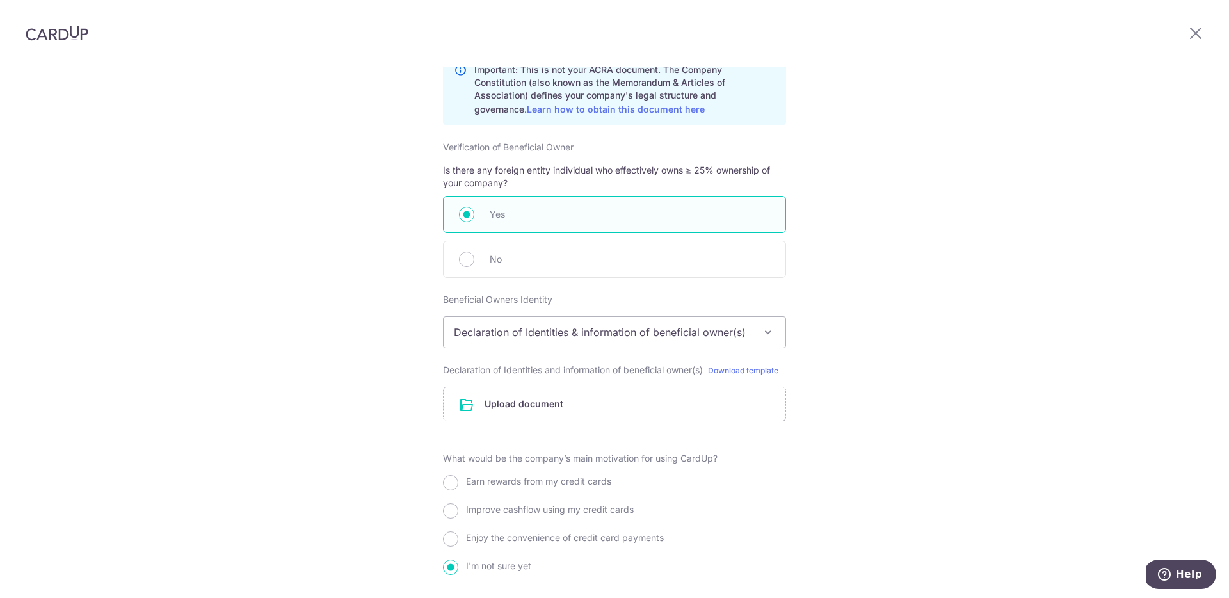
click at [594, 335] on span "Declaration of Identities & information of beneficial owner(s)" at bounding box center [614, 332] width 342 height 31
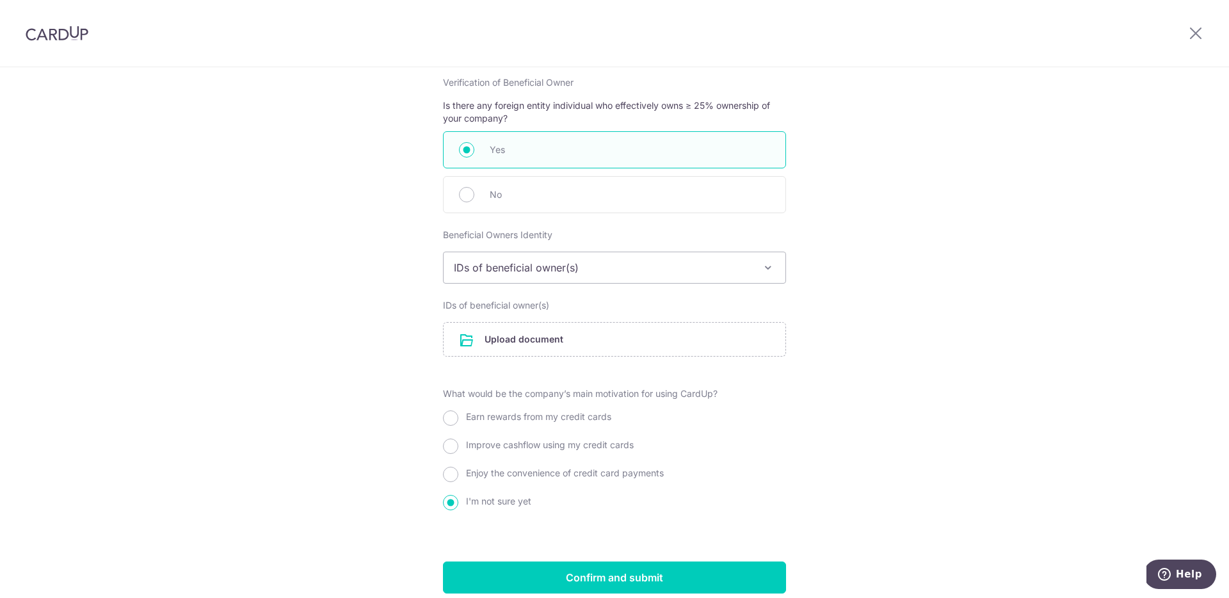
scroll to position [1380, 0]
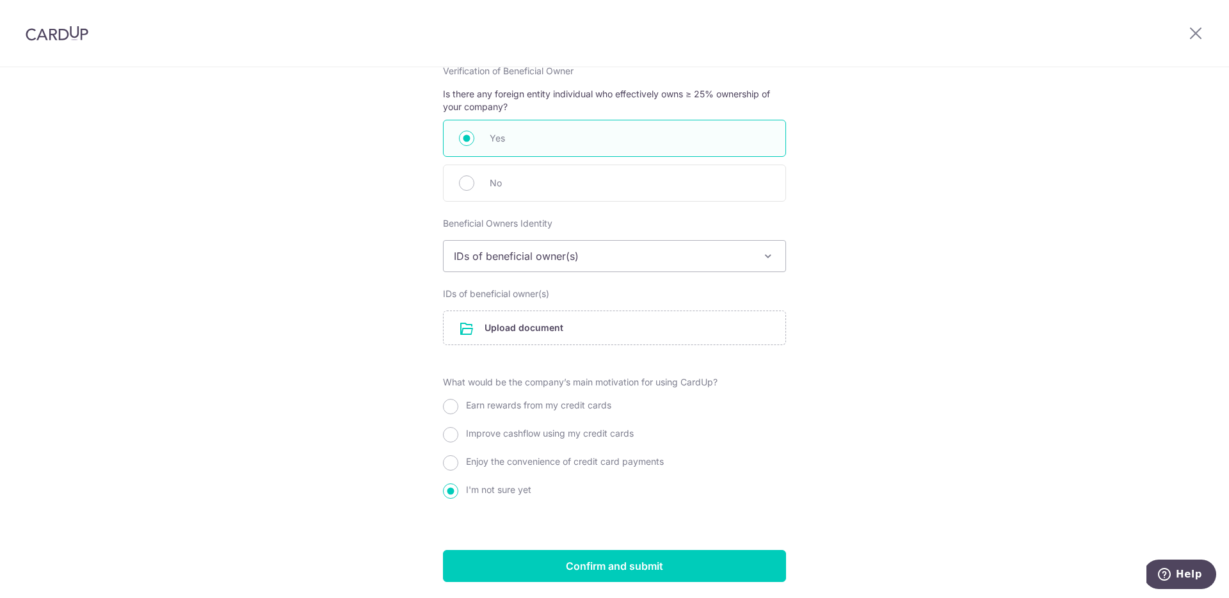
click at [501, 271] on span "IDs of beneficial owner(s)" at bounding box center [614, 256] width 342 height 31
click at [463, 247] on div "Beneficial Owners Identity Select beneficial owners identity IDs of beneficial …" at bounding box center [614, 244] width 343 height 55
click at [464, 269] on span "Declaration of Identities & information of beneficial owner(s)" at bounding box center [614, 256] width 342 height 31
click at [477, 266] on span "IDs of beneficial owner(s)" at bounding box center [614, 256] width 342 height 31
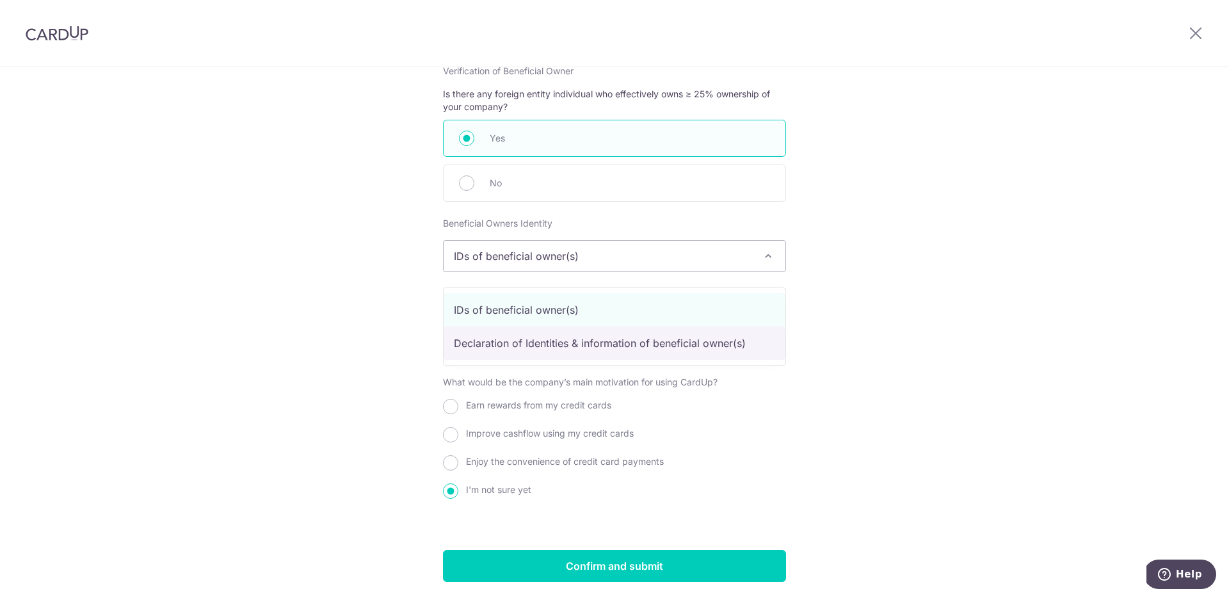
select select "Declaration of Identities & information of beneficial owner(s)"
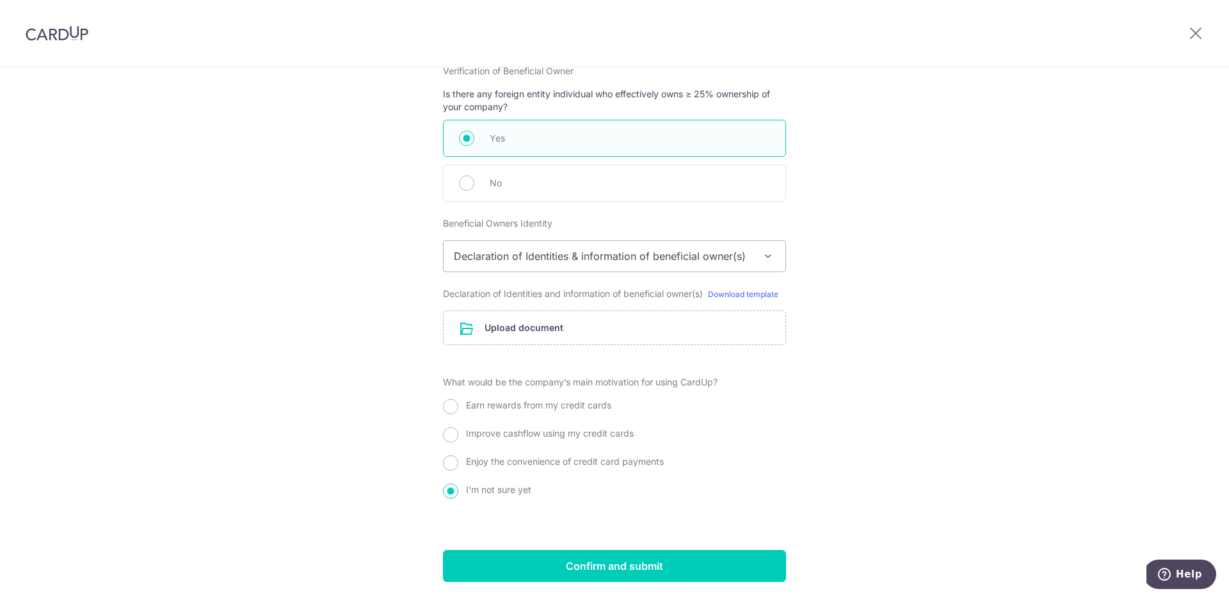
click at [518, 188] on span "No" at bounding box center [630, 182] width 280 height 15
radio input "false"
radio input "true"
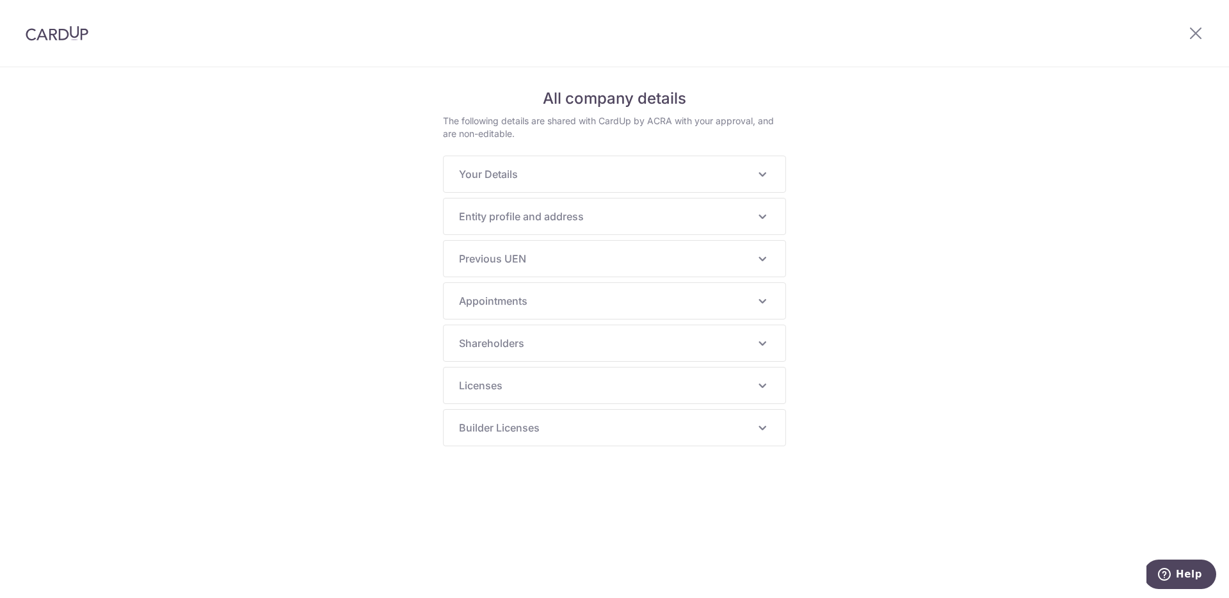
click at [477, 164] on div "Your Details NRIC/FIN S9171441H Principal Name [PERSON_NAME] Alias Name - Hanyu…" at bounding box center [614, 174] width 342 height 36
click at [475, 177] on span "Your Details" at bounding box center [607, 173] width 296 height 15
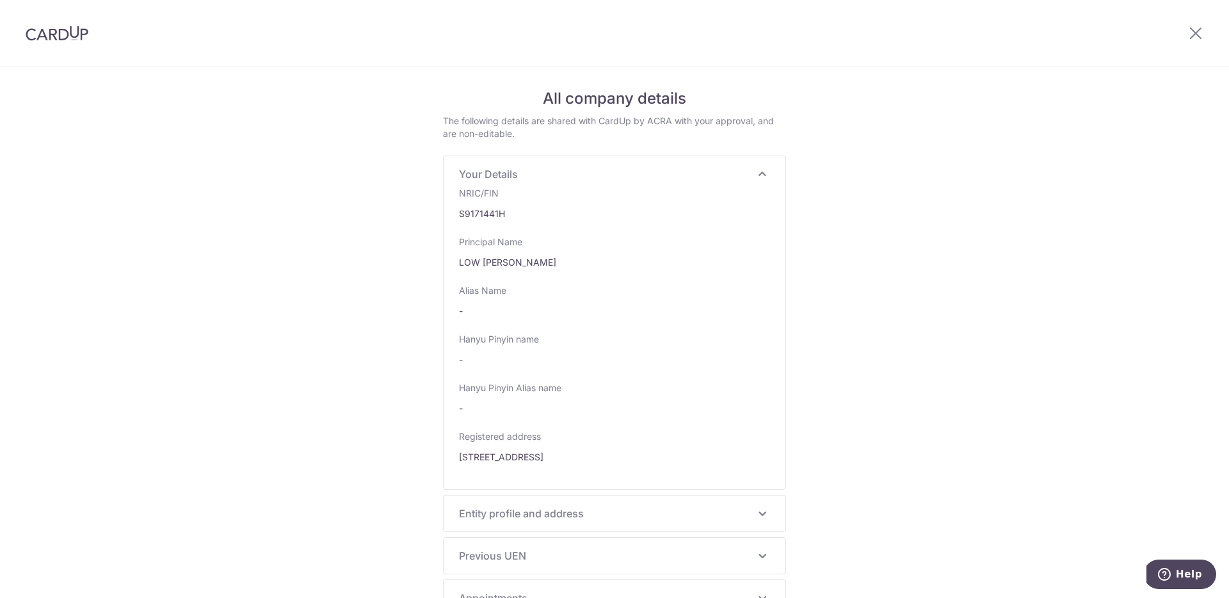
click at [626, 522] on div "Entity profile and address UEN 202020230M Business/Entity name ALPHA SIRIUS X P…" at bounding box center [614, 513] width 342 height 36
click at [674, 513] on span "Entity profile and address" at bounding box center [607, 513] width 296 height 15
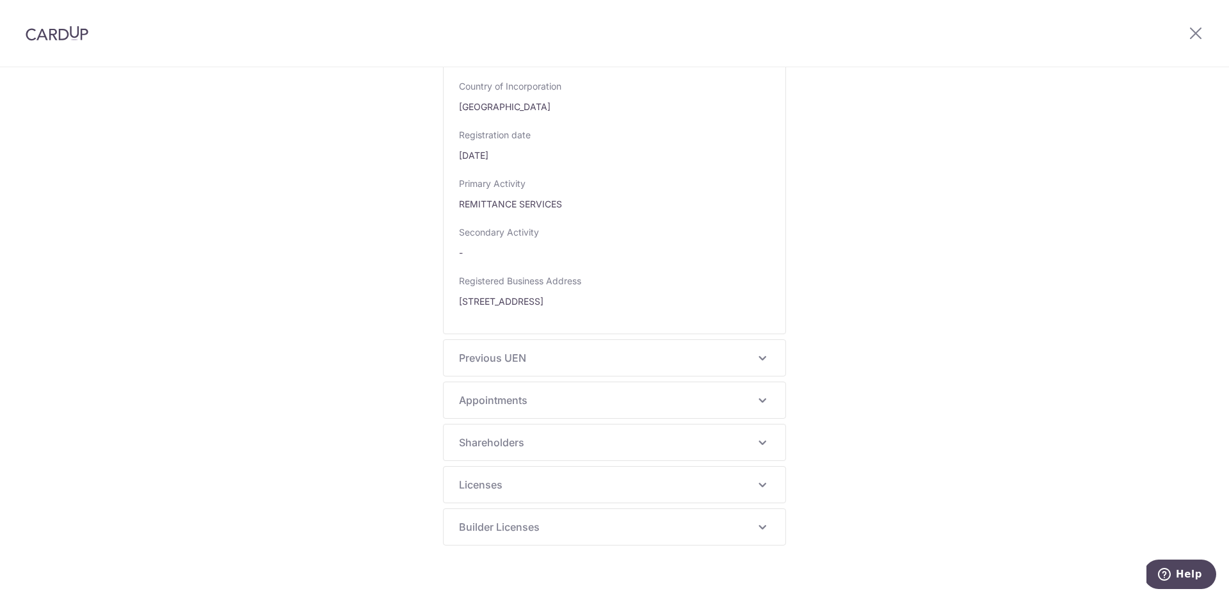
scroll to position [812, 0]
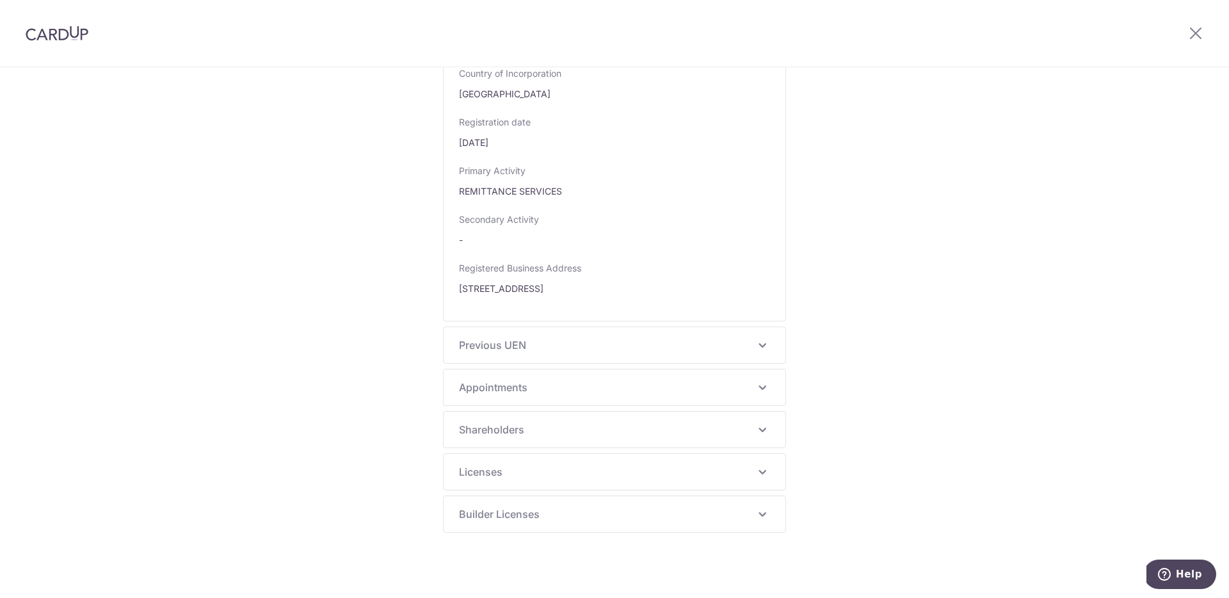
click at [732, 347] on span "Previous UEN" at bounding box center [607, 344] width 296 height 15
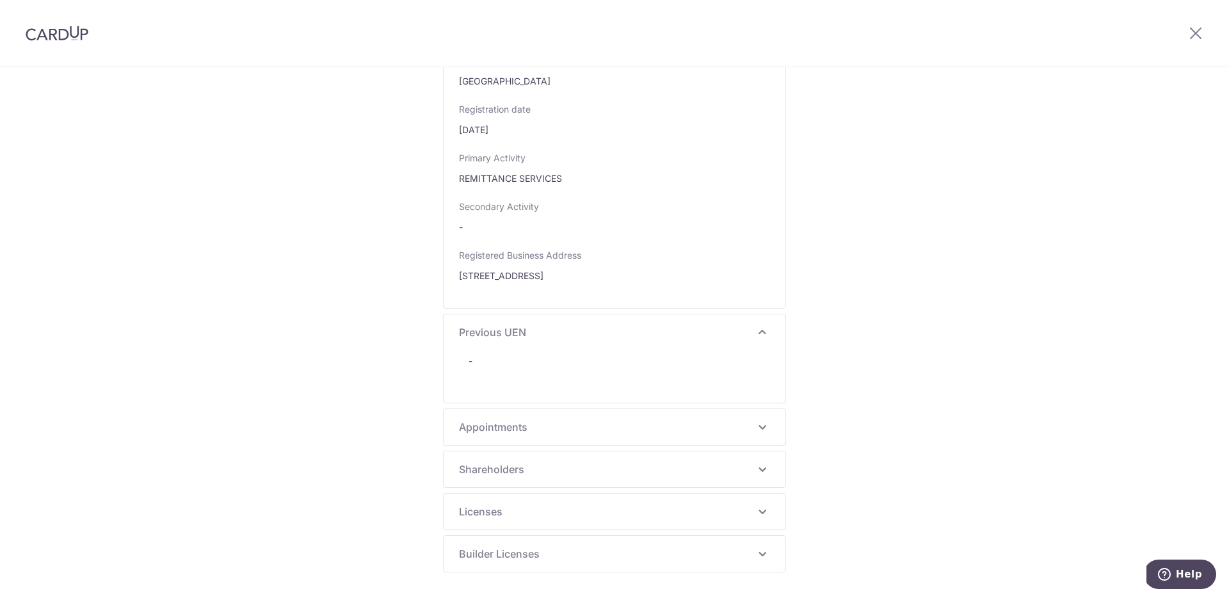
scroll to position [864, 0]
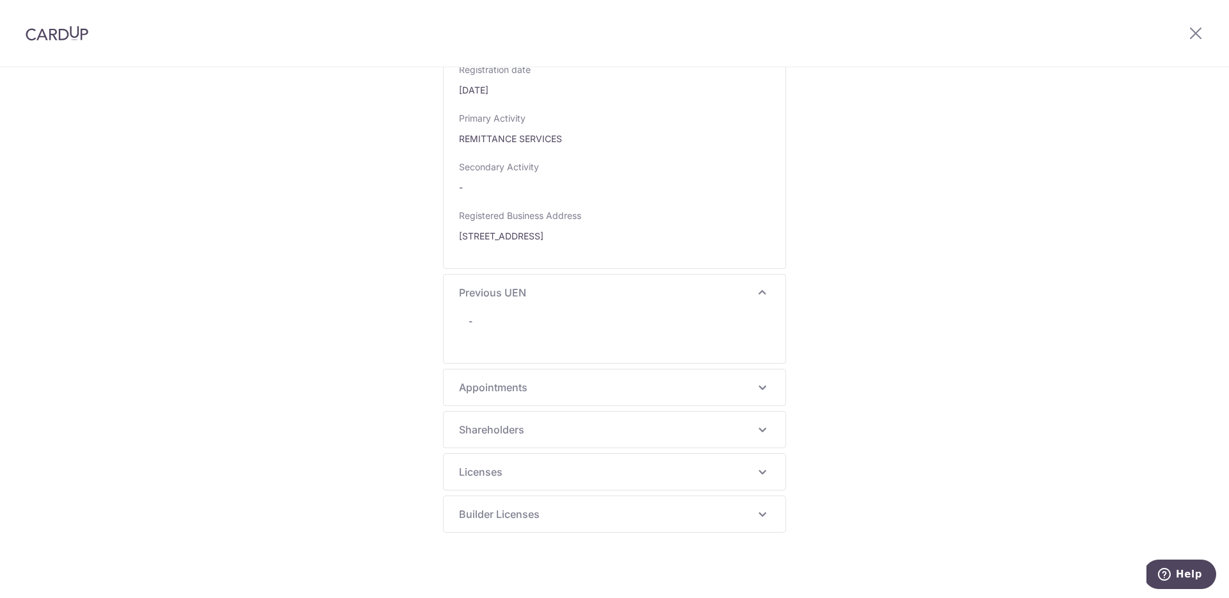
click at [486, 372] on div "Appointments [PERSON_NAME] [PERSON_NAME] Nationality [DEMOGRAPHIC_DATA] CITIZEN…" at bounding box center [614, 387] width 342 height 36
click at [485, 379] on span "Appointments" at bounding box center [607, 386] width 296 height 15
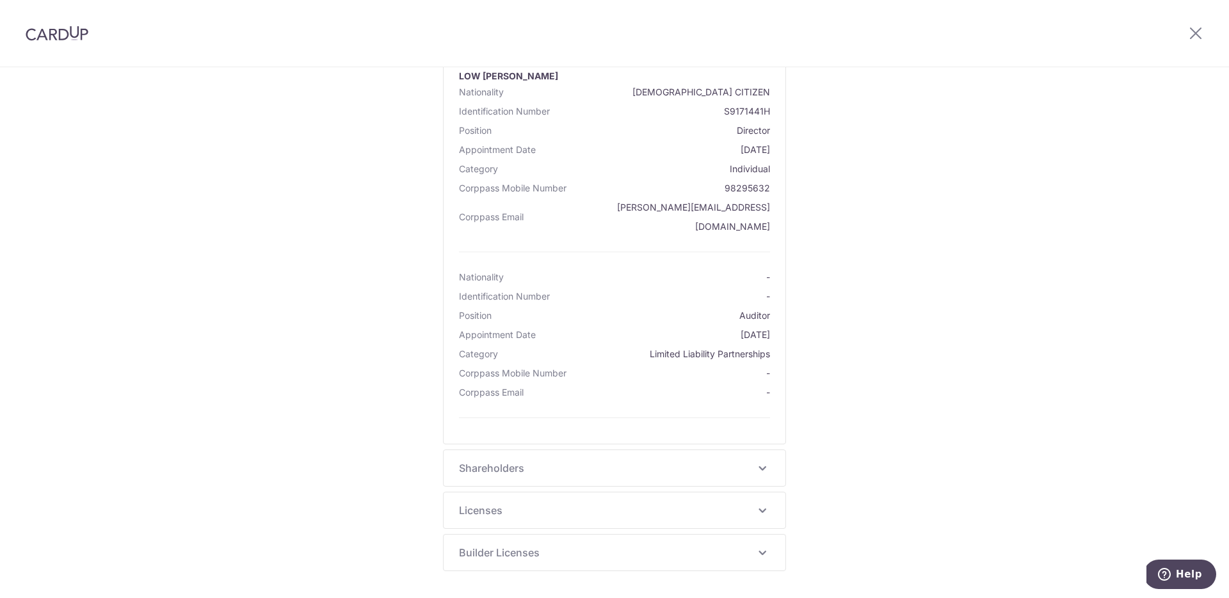
scroll to position [1760, 0]
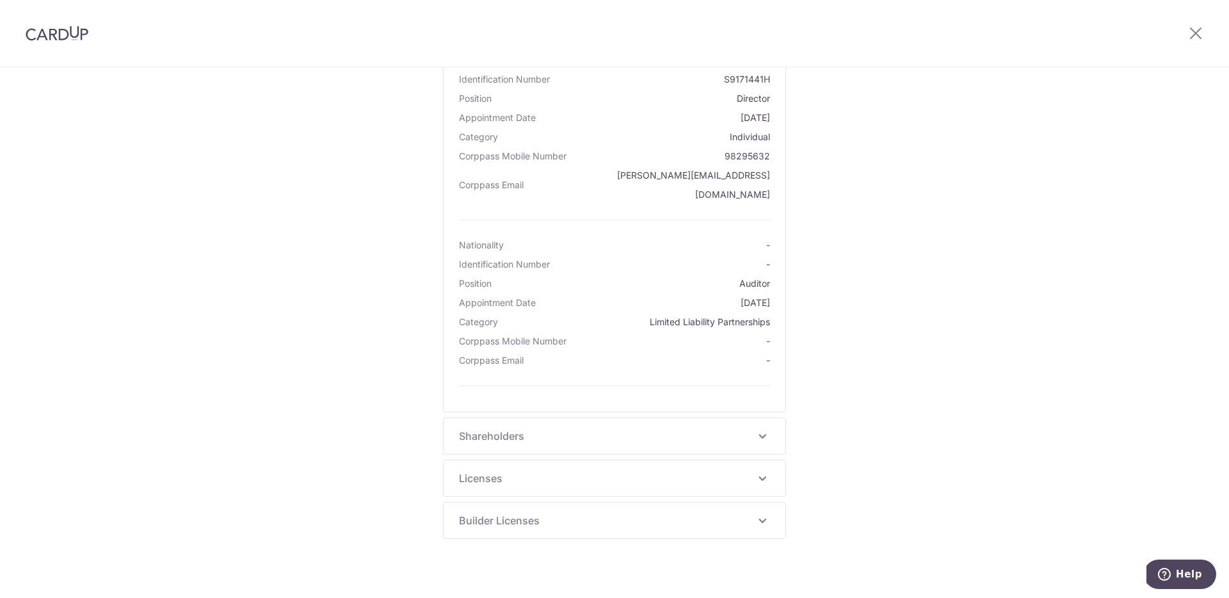
click at [628, 418] on div "Shareholders [PERSON_NAME] Nationality [DEMOGRAPHIC_DATA] CITIZEN Identificatio…" at bounding box center [614, 436] width 342 height 36
click at [621, 438] on div "Shareholders [PERSON_NAME] Nationality [DEMOGRAPHIC_DATA] CITIZEN Identificatio…" at bounding box center [614, 436] width 342 height 36
click at [637, 436] on span "Shareholders" at bounding box center [607, 435] width 296 height 15
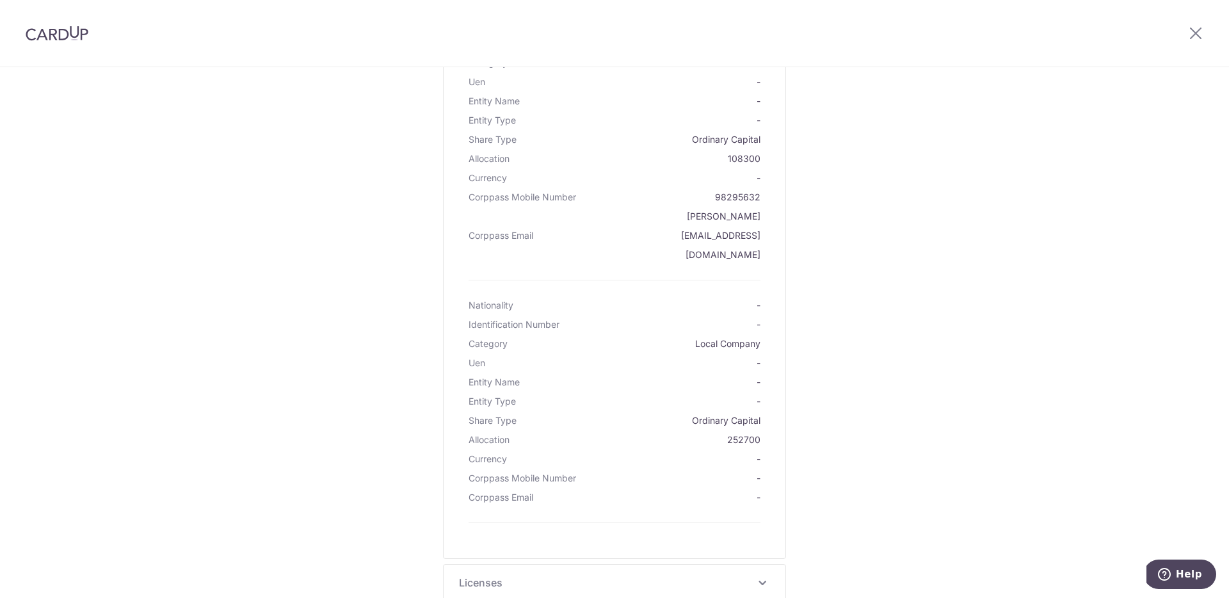
scroll to position [2798, 0]
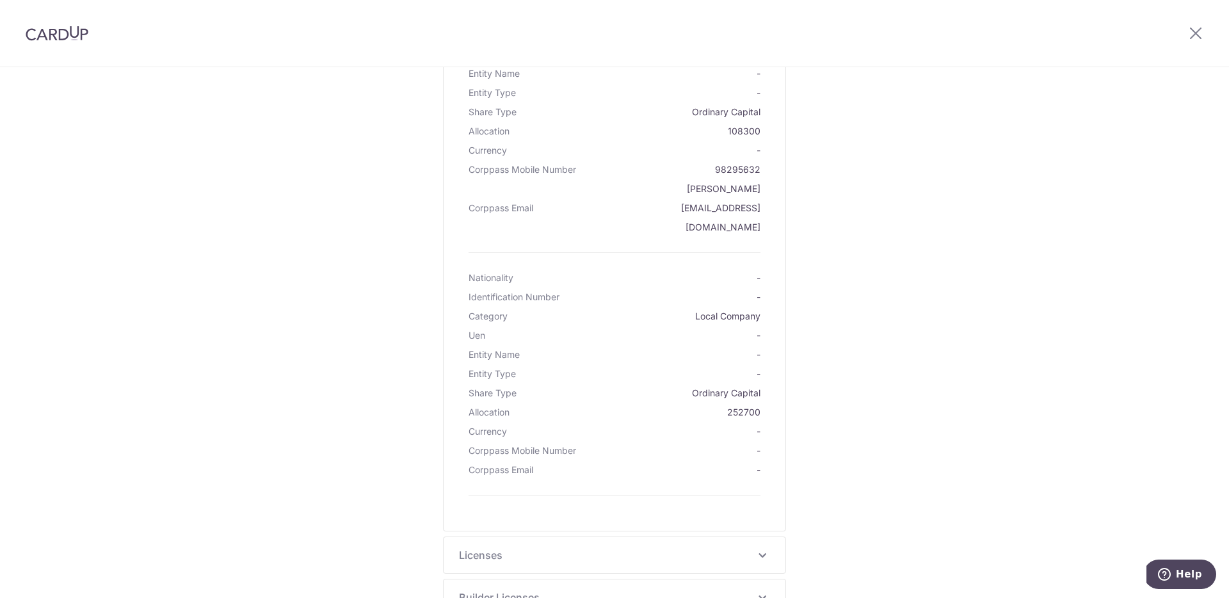
click at [751, 547] on span "Licenses" at bounding box center [607, 554] width 296 height 15
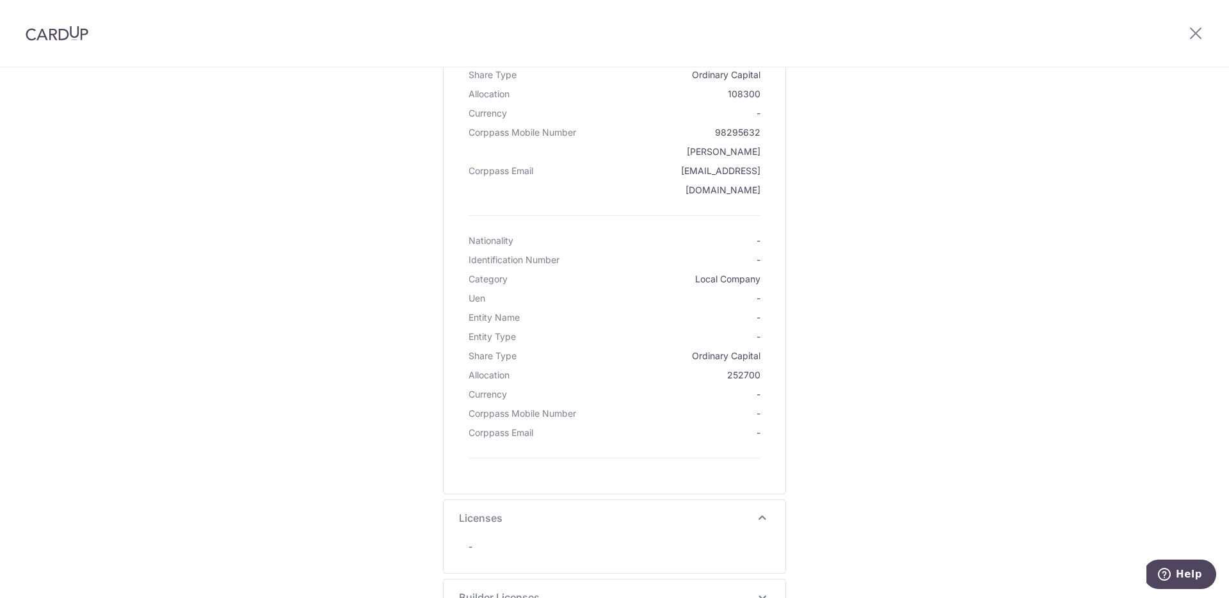
click at [754, 589] on icon at bounding box center [761, 596] width 15 height 15
